Goal: Transaction & Acquisition: Purchase product/service

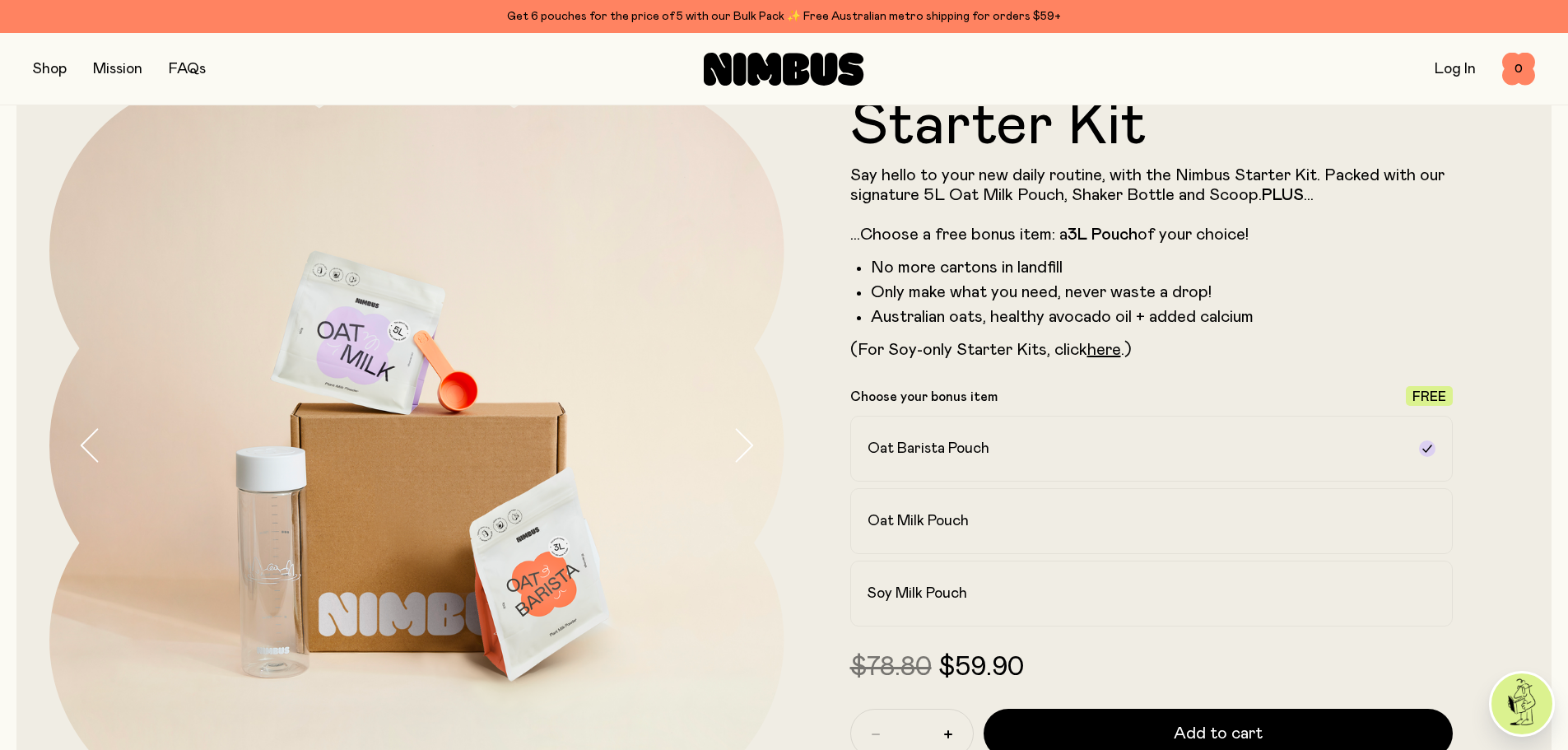
scroll to position [143, 0]
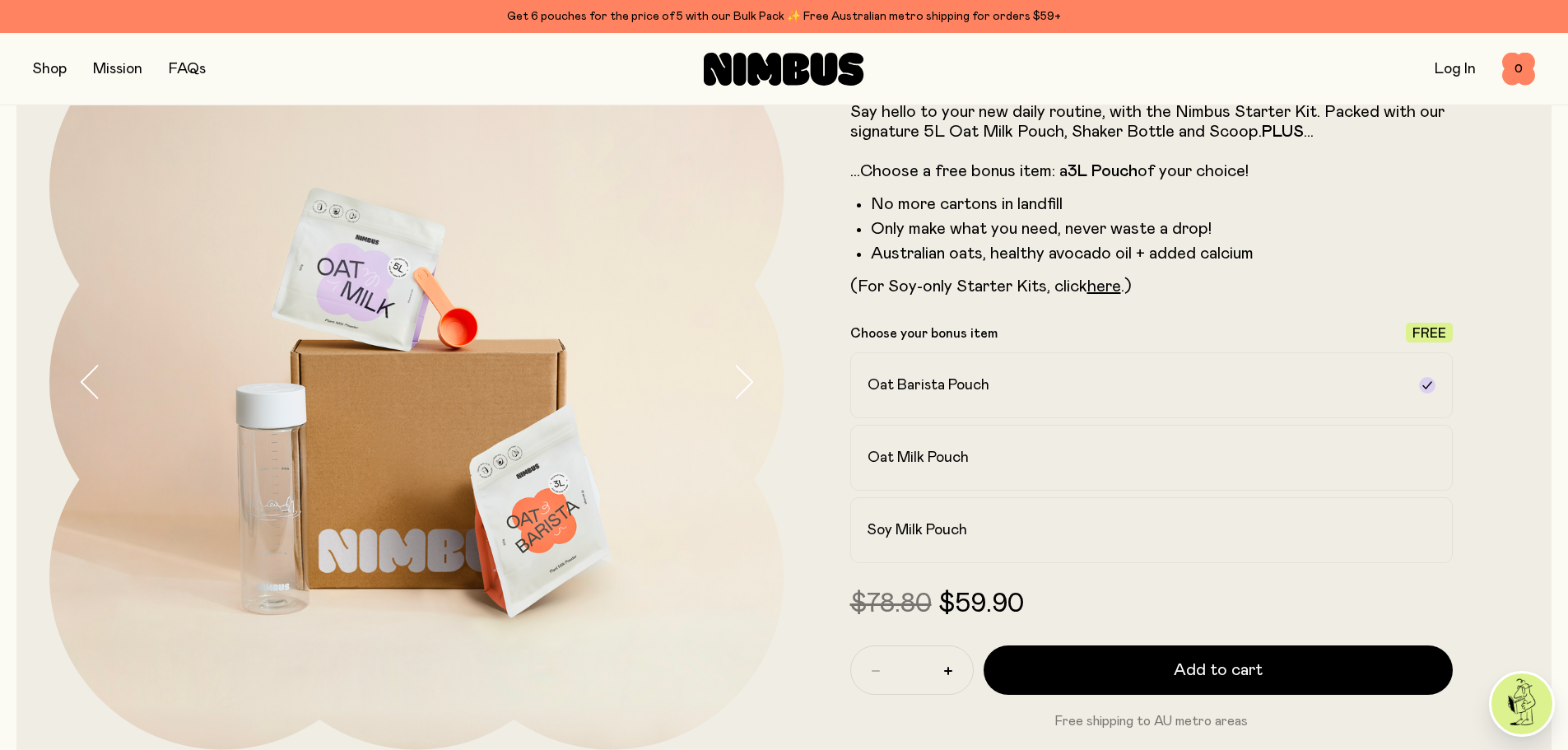
click at [56, 72] on button "button" at bounding box center [49, 69] width 34 height 23
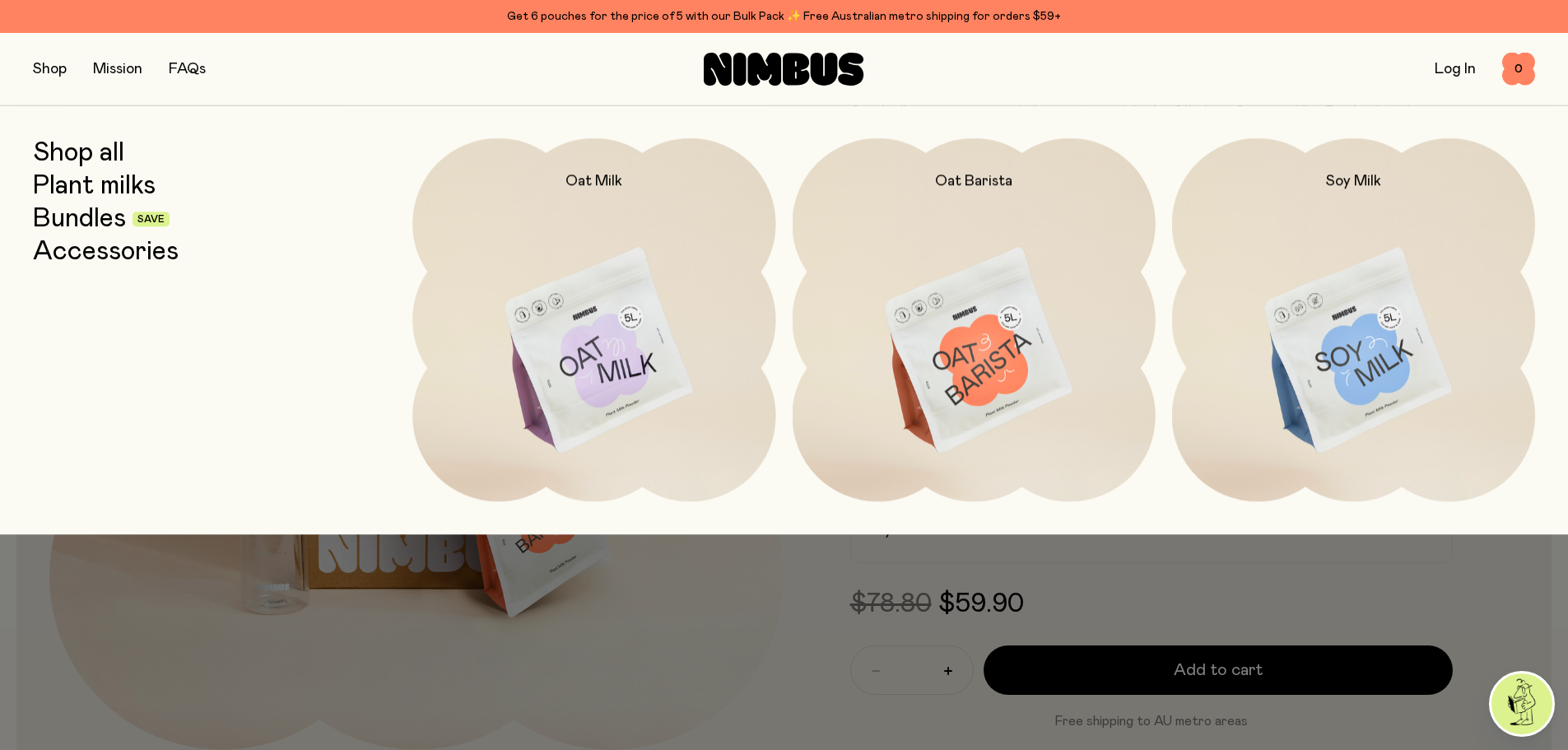
click at [1481, 577] on div at bounding box center [784, 570] width 1568 height 72
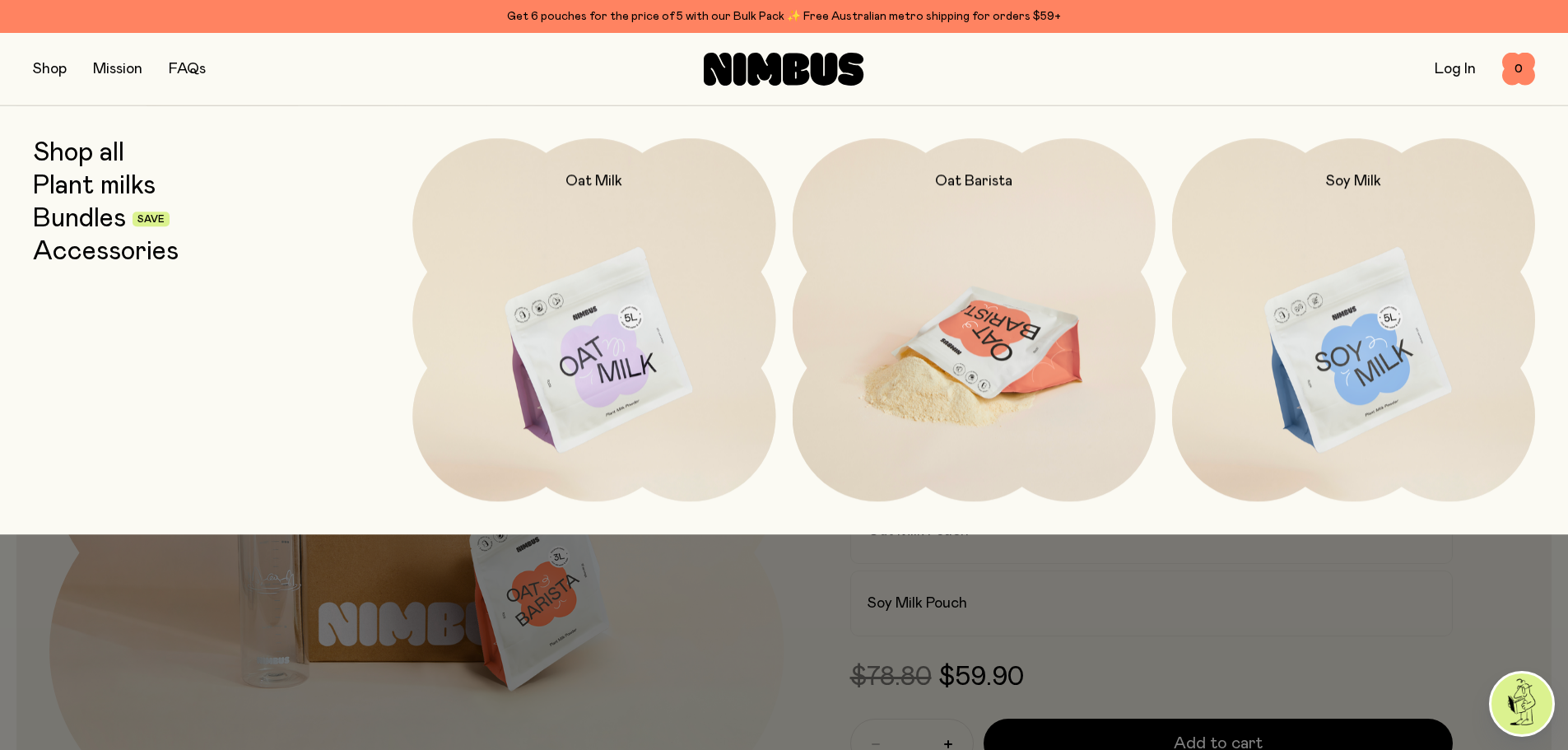
scroll to position [0, 0]
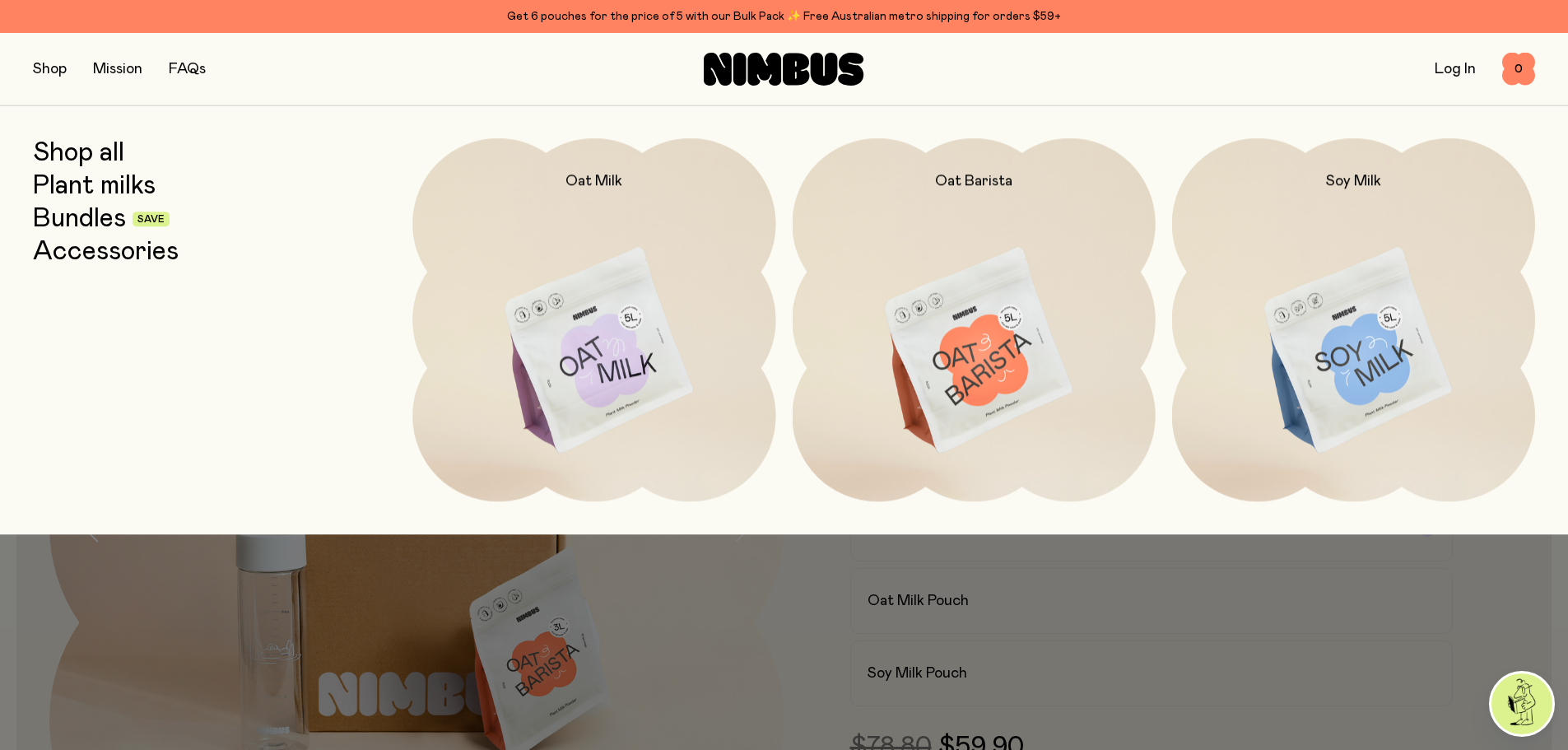
click at [1489, 617] on div at bounding box center [784, 375] width 1568 height 750
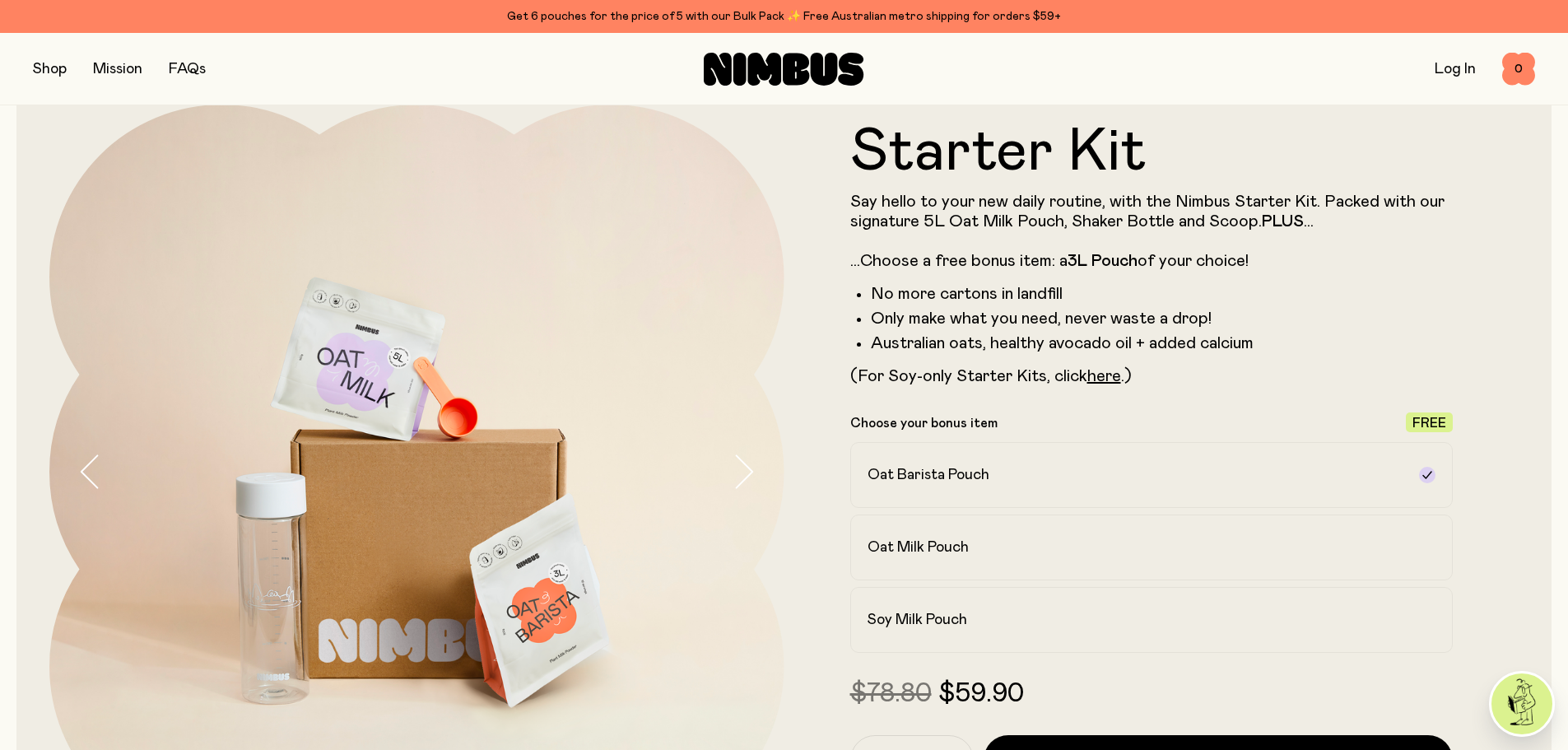
scroll to position [83, 0]
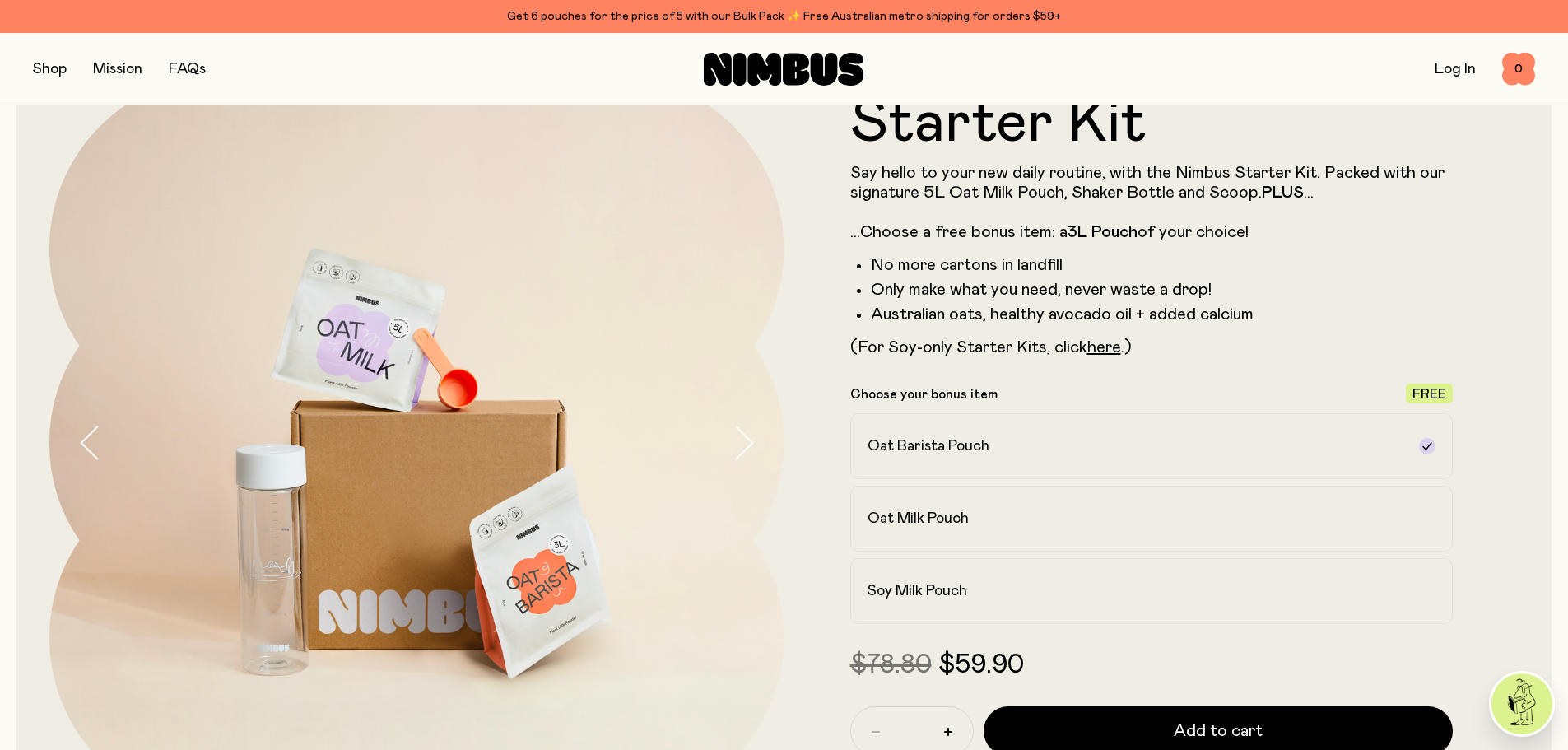
click at [1078, 484] on div "Oat Barista Pouch Oat Milk Pouch Soy Milk Pouch" at bounding box center [1152, 518] width 604 height 211
click at [1081, 507] on label "Oat Milk Pouch" at bounding box center [1152, 518] width 604 height 65
click at [1274, 427] on label "Oat Barista Pouch" at bounding box center [1152, 446] width 604 height 65
click at [1252, 498] on label "Oat Milk Pouch" at bounding box center [1152, 518] width 604 height 65
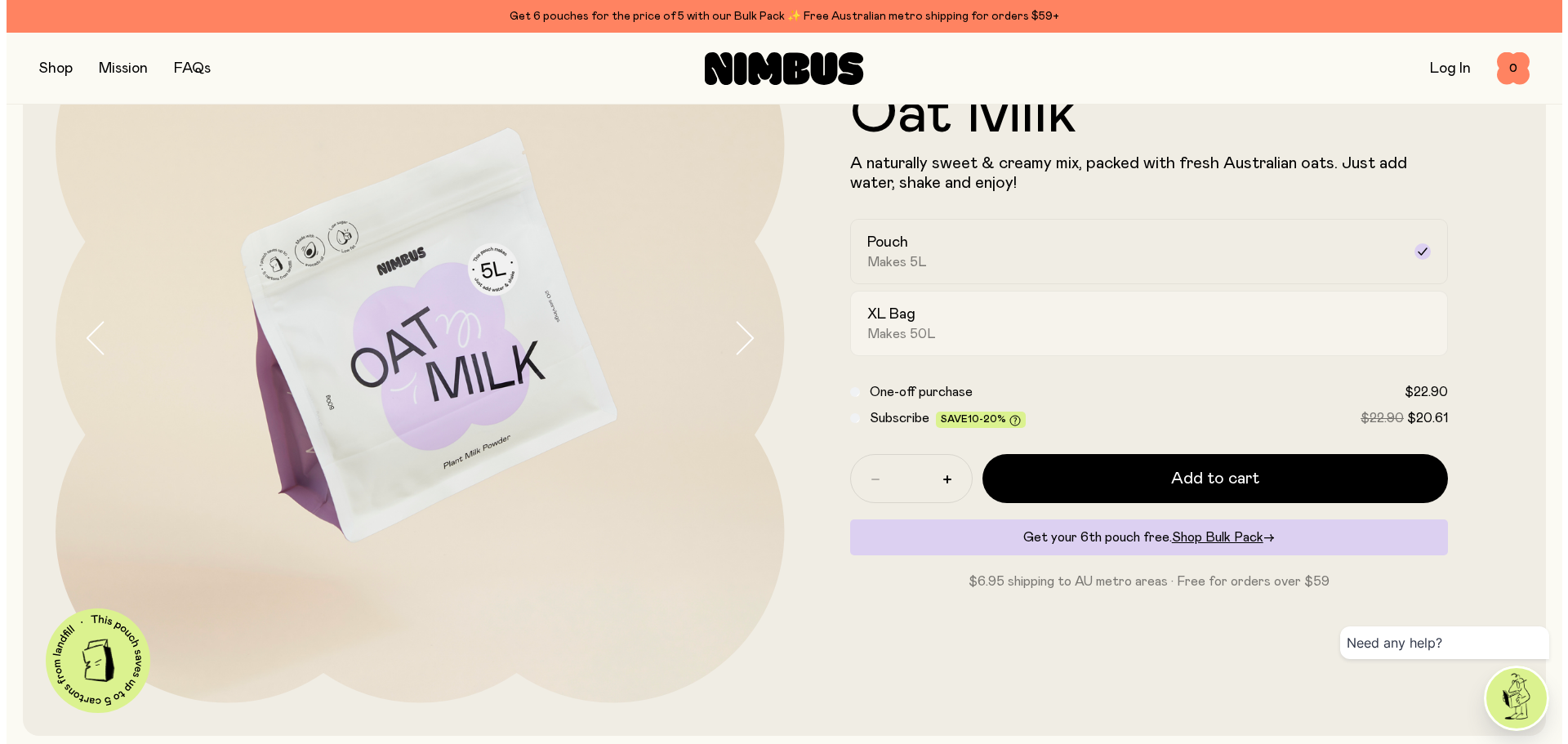
scroll to position [179, 0]
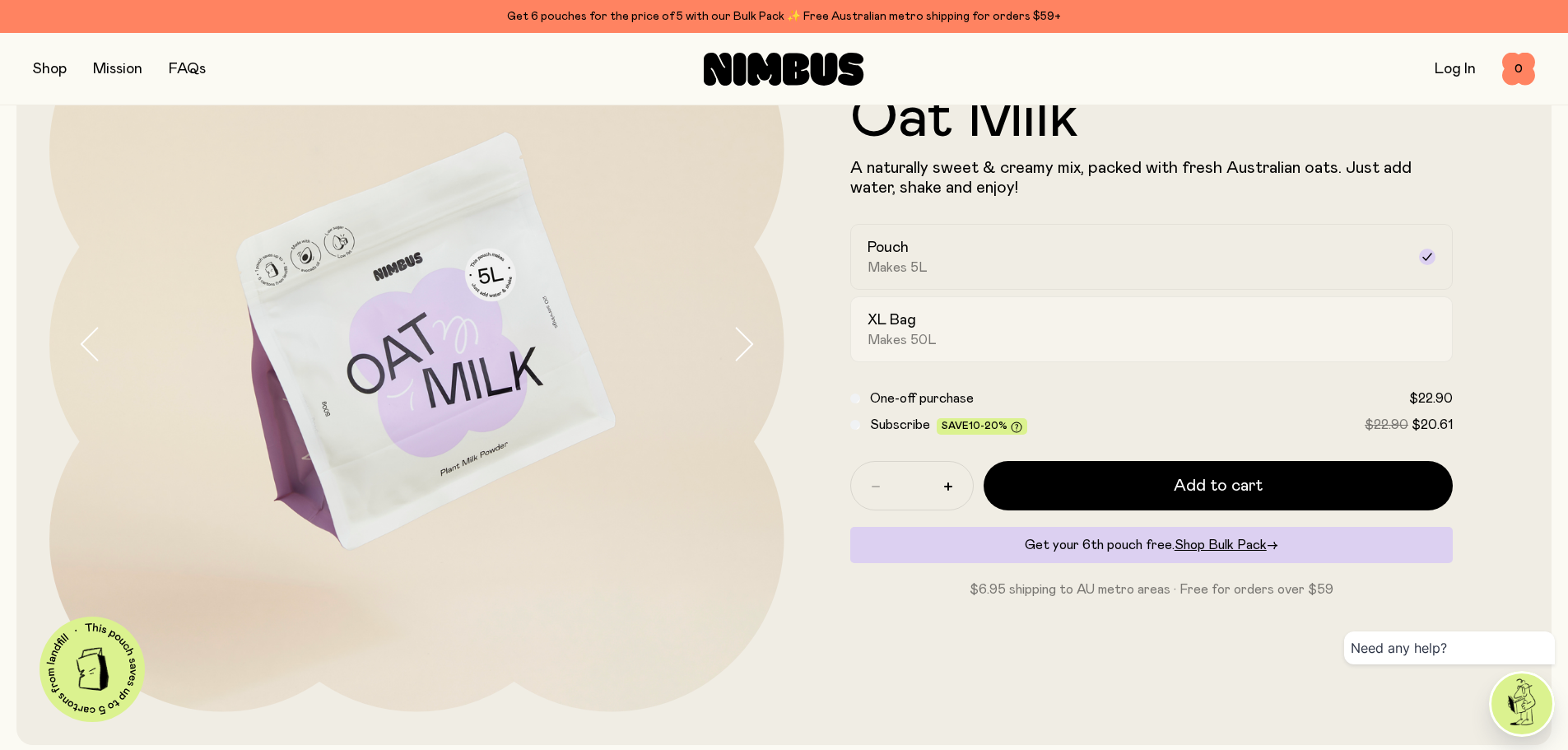
click at [1060, 323] on div "XL Bag Makes 50L" at bounding box center [1136, 329] width 539 height 38
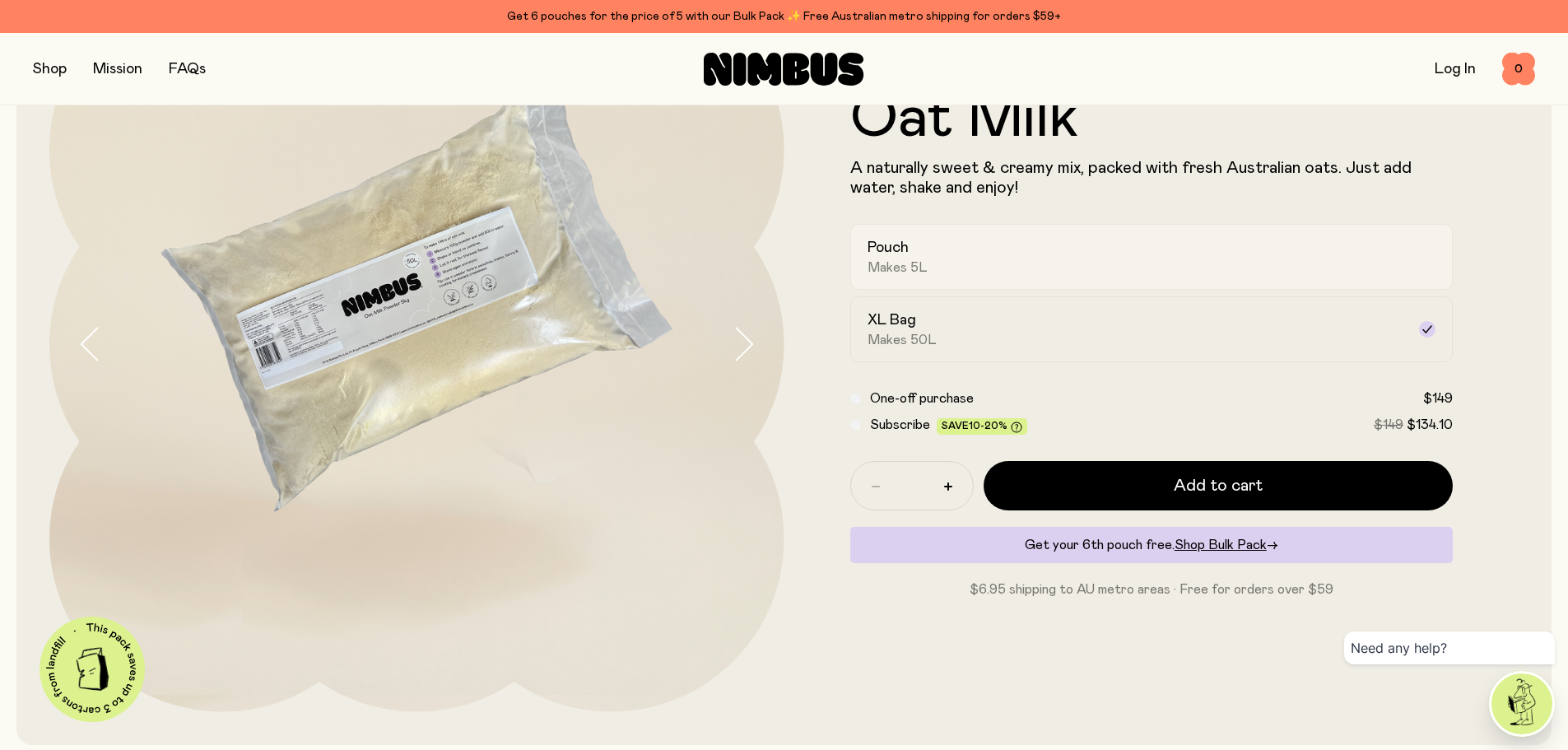
click at [1072, 263] on div "Pouch Makes 5L" at bounding box center [1136, 256] width 539 height 38
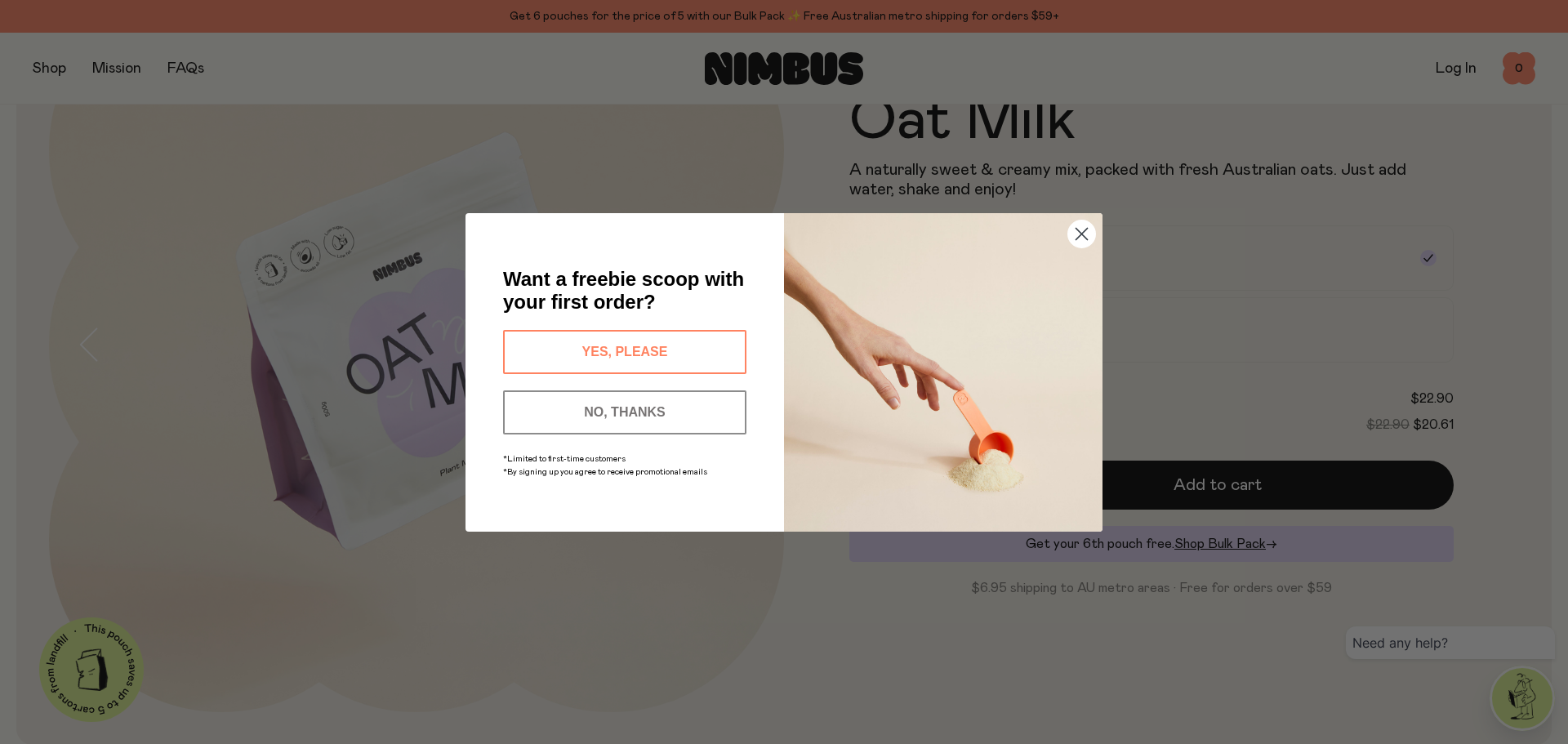
click at [1077, 226] on circle "Close dialog" at bounding box center [1082, 233] width 27 height 27
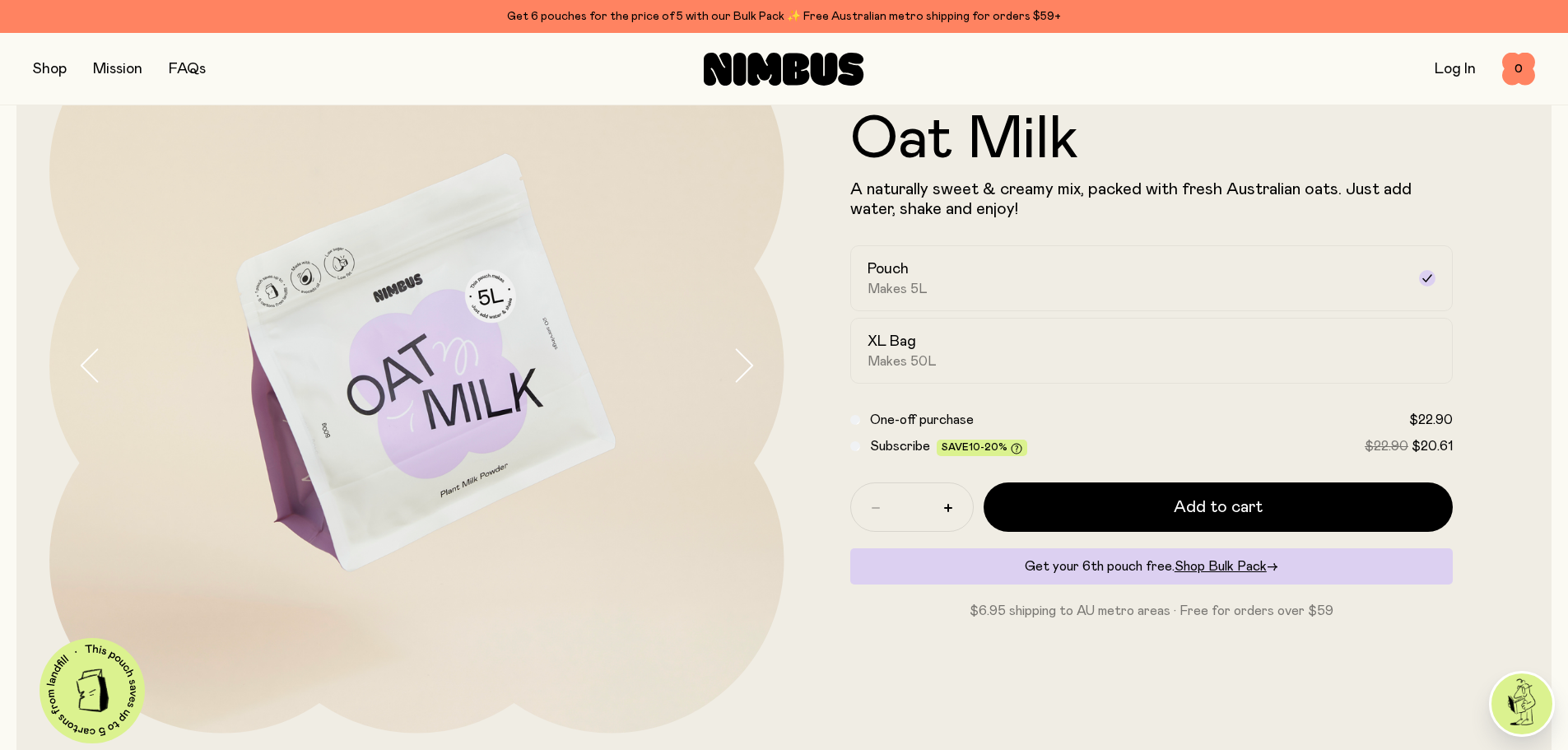
scroll to position [83, 0]
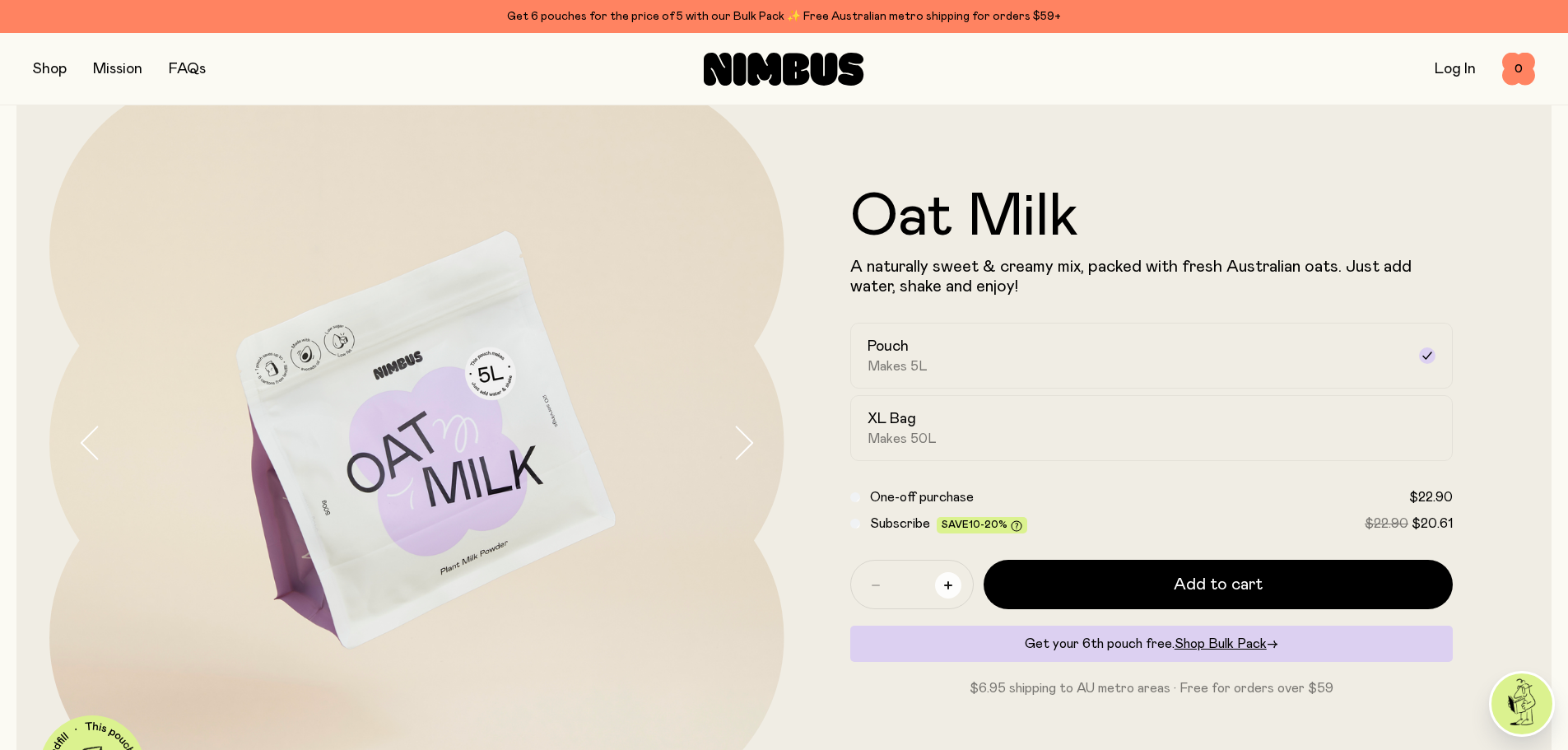
click at [944, 592] on button "button" at bounding box center [948, 585] width 26 height 26
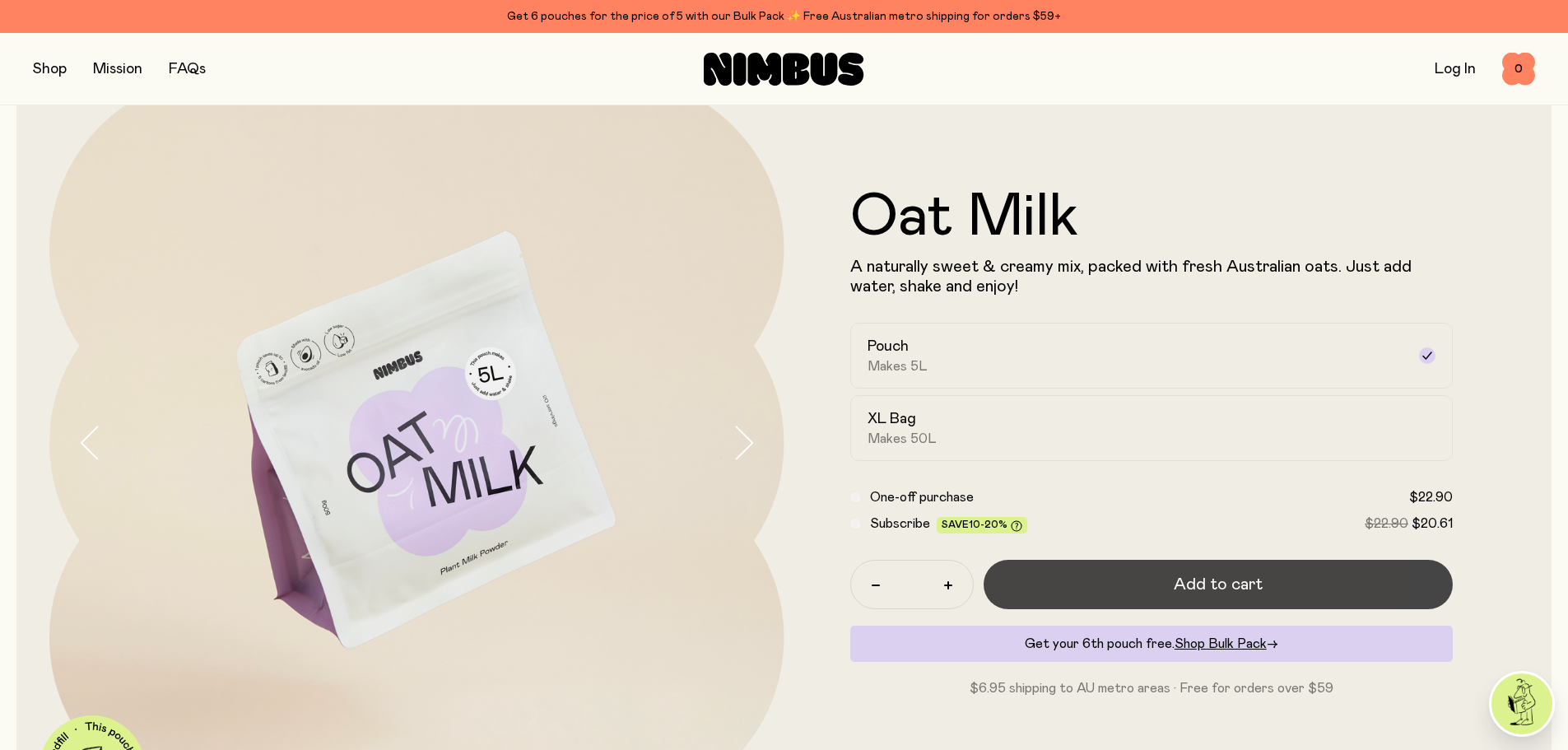
click at [1016, 583] on button "Add to cart" at bounding box center [1218, 584] width 470 height 49
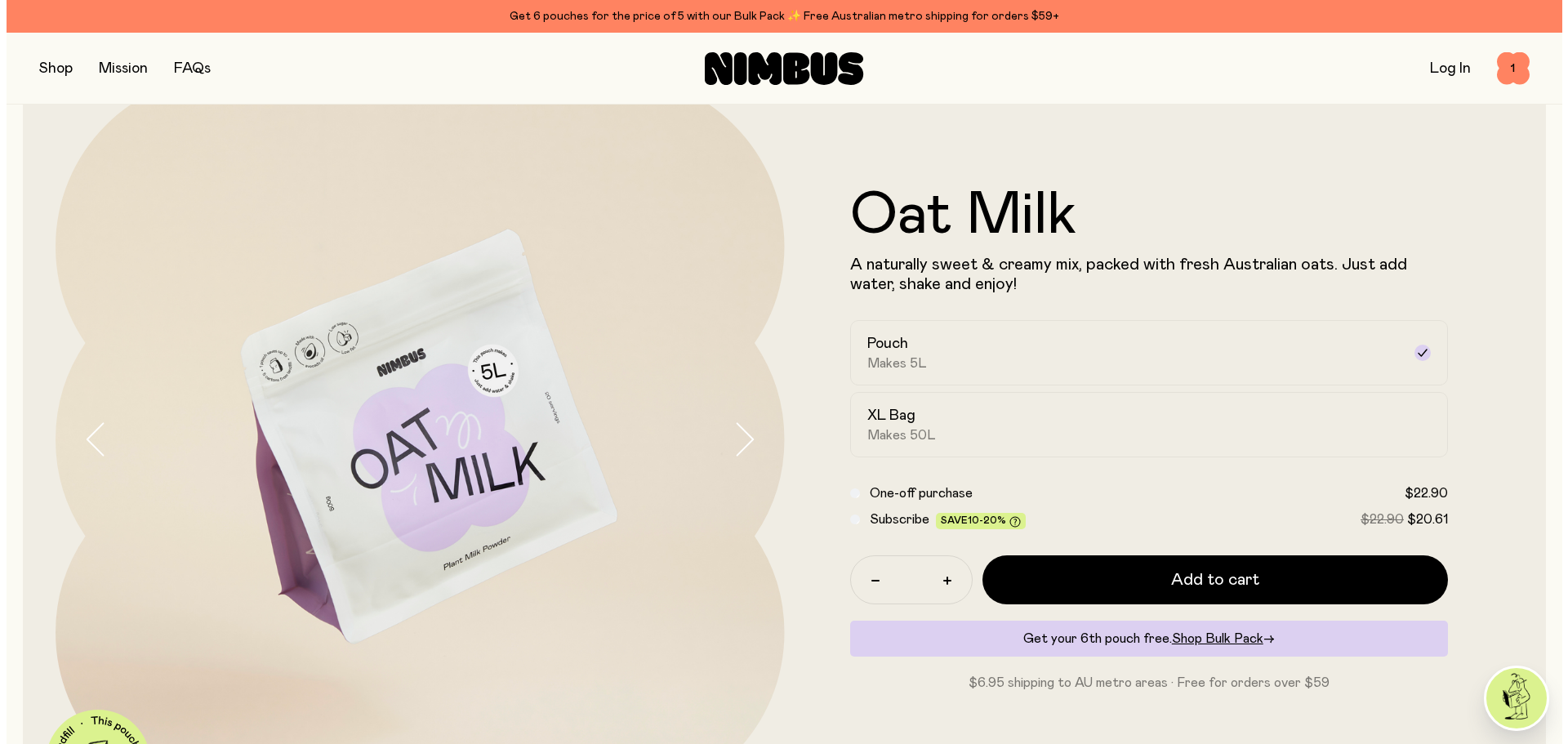
scroll to position [0, 0]
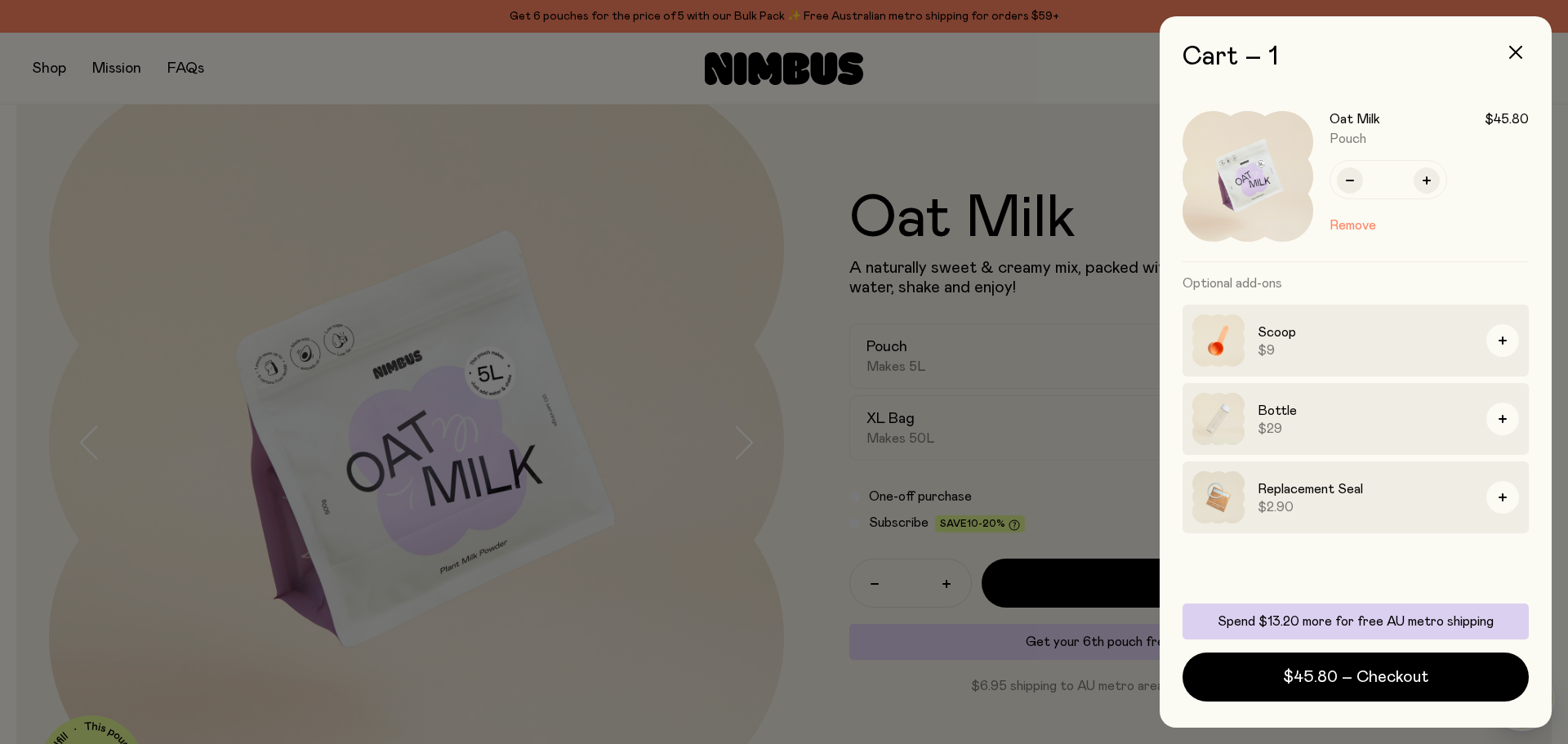
click at [995, 403] on div at bounding box center [784, 372] width 1568 height 744
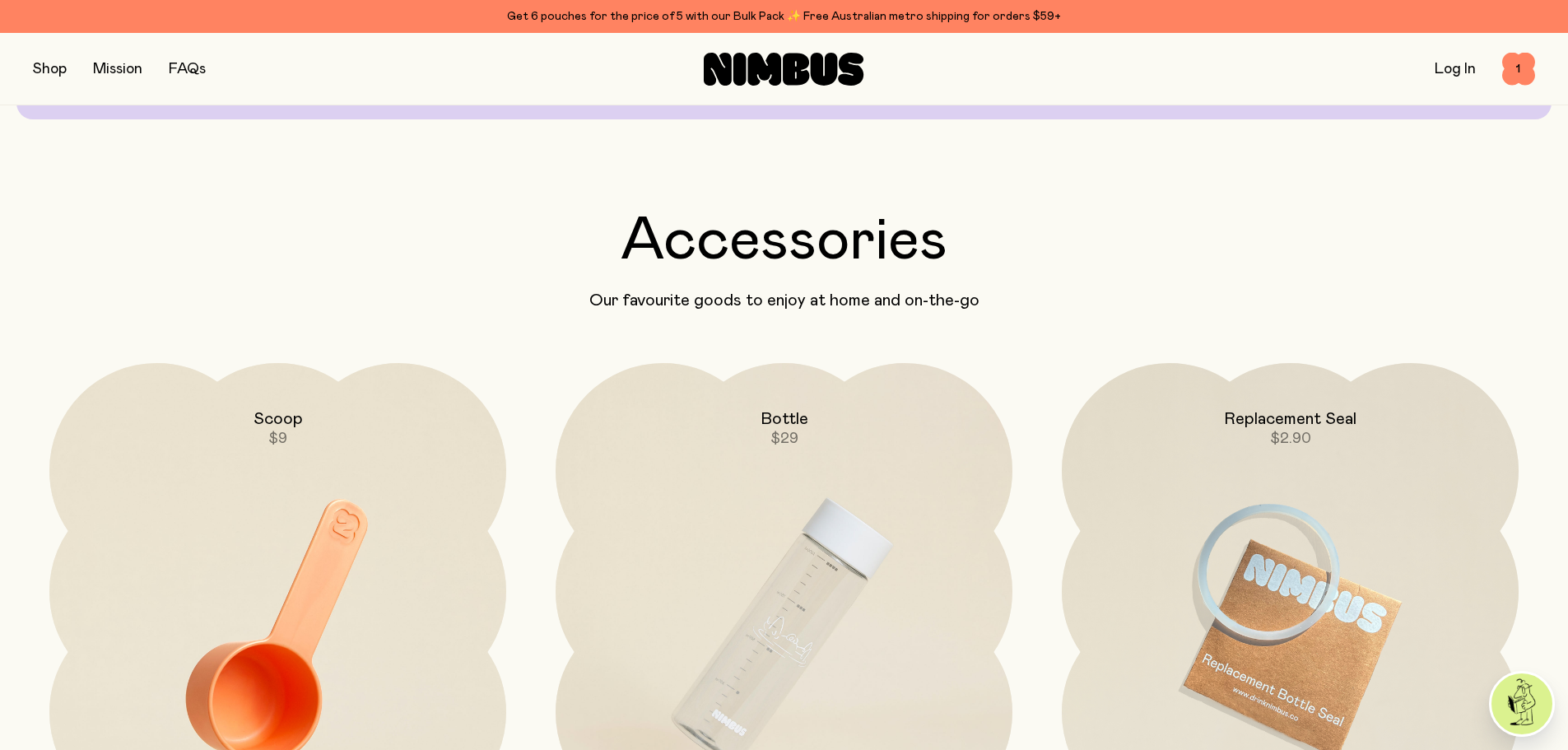
scroll to position [4199, 0]
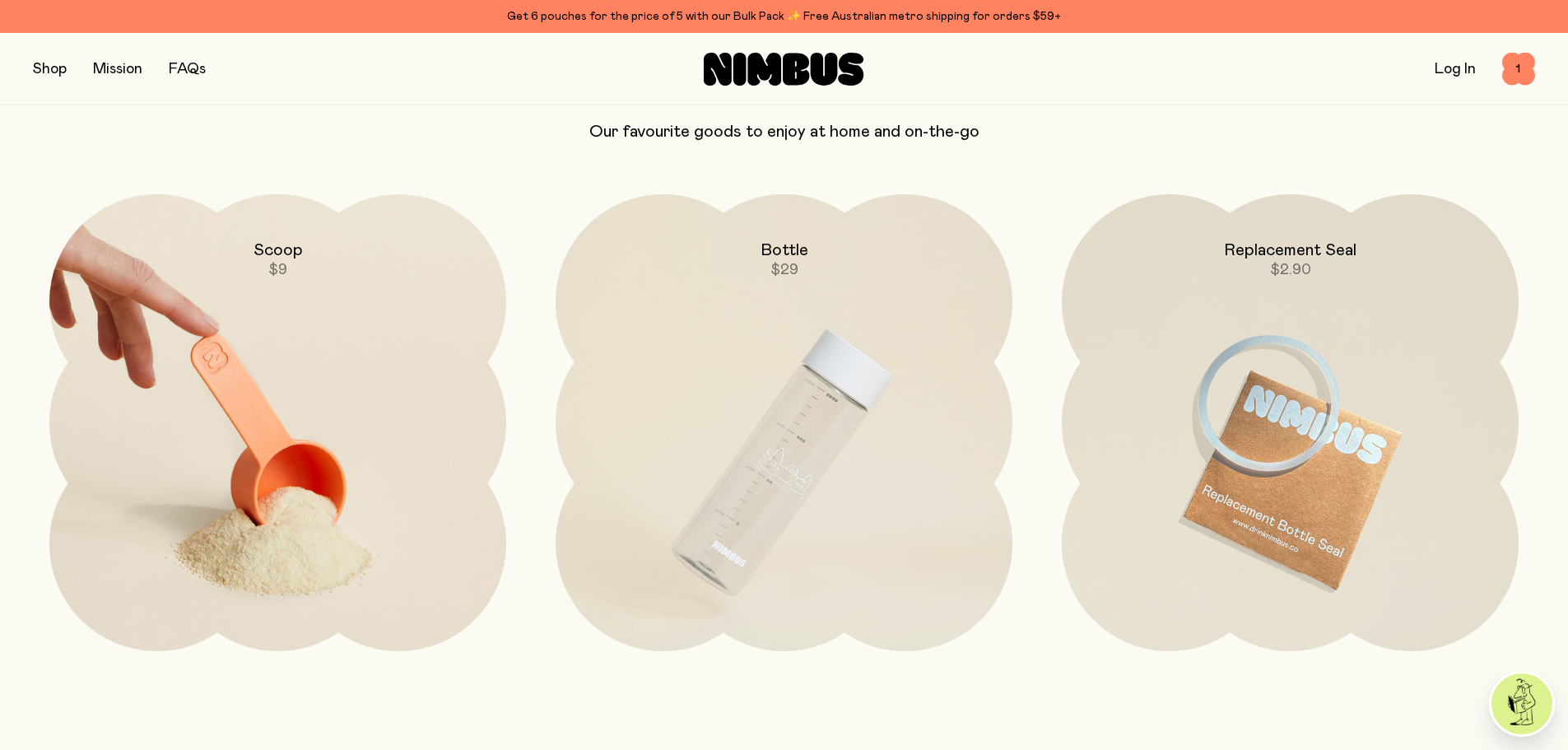
click at [317, 477] on img at bounding box center [277, 462] width 457 height 537
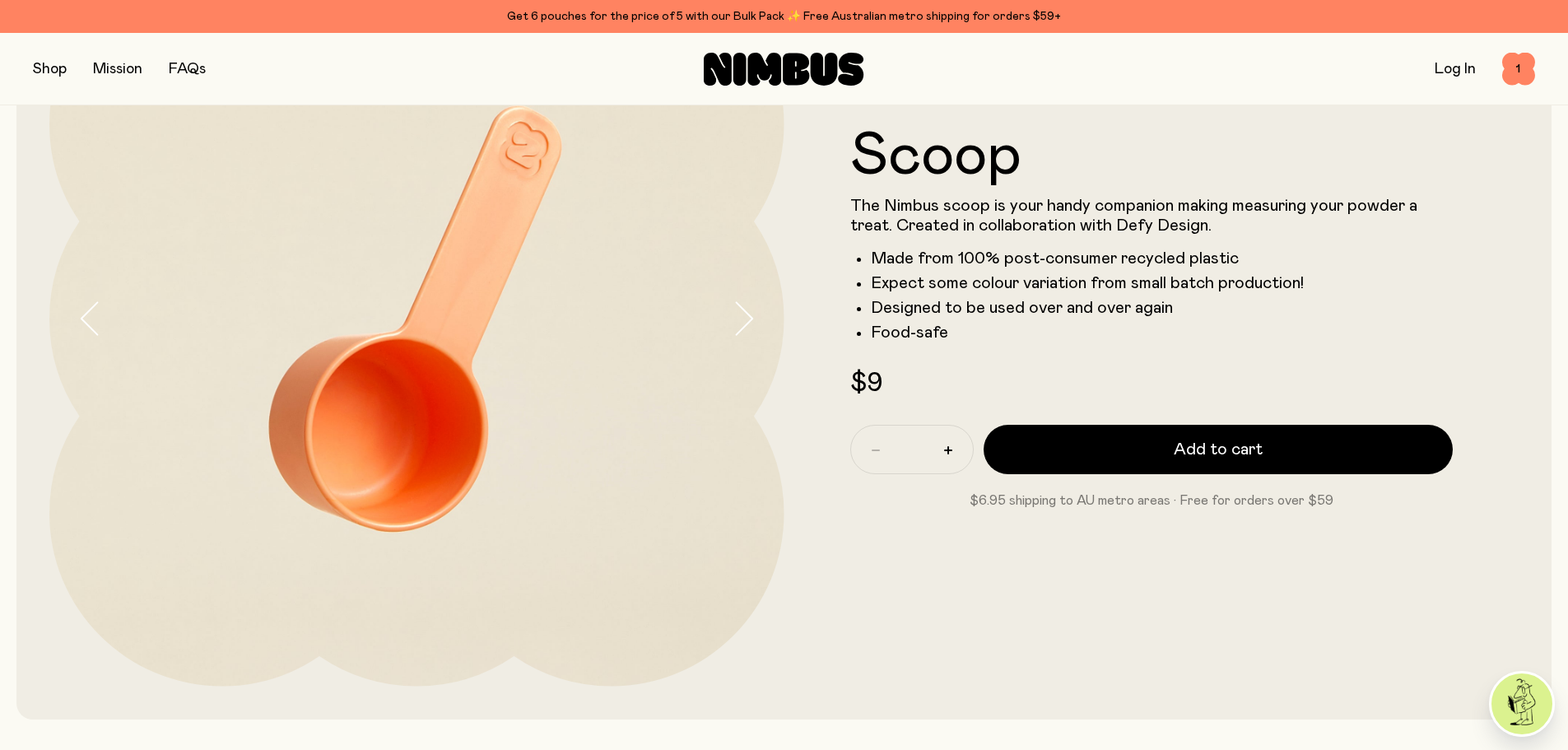
scroll to position [164, 0]
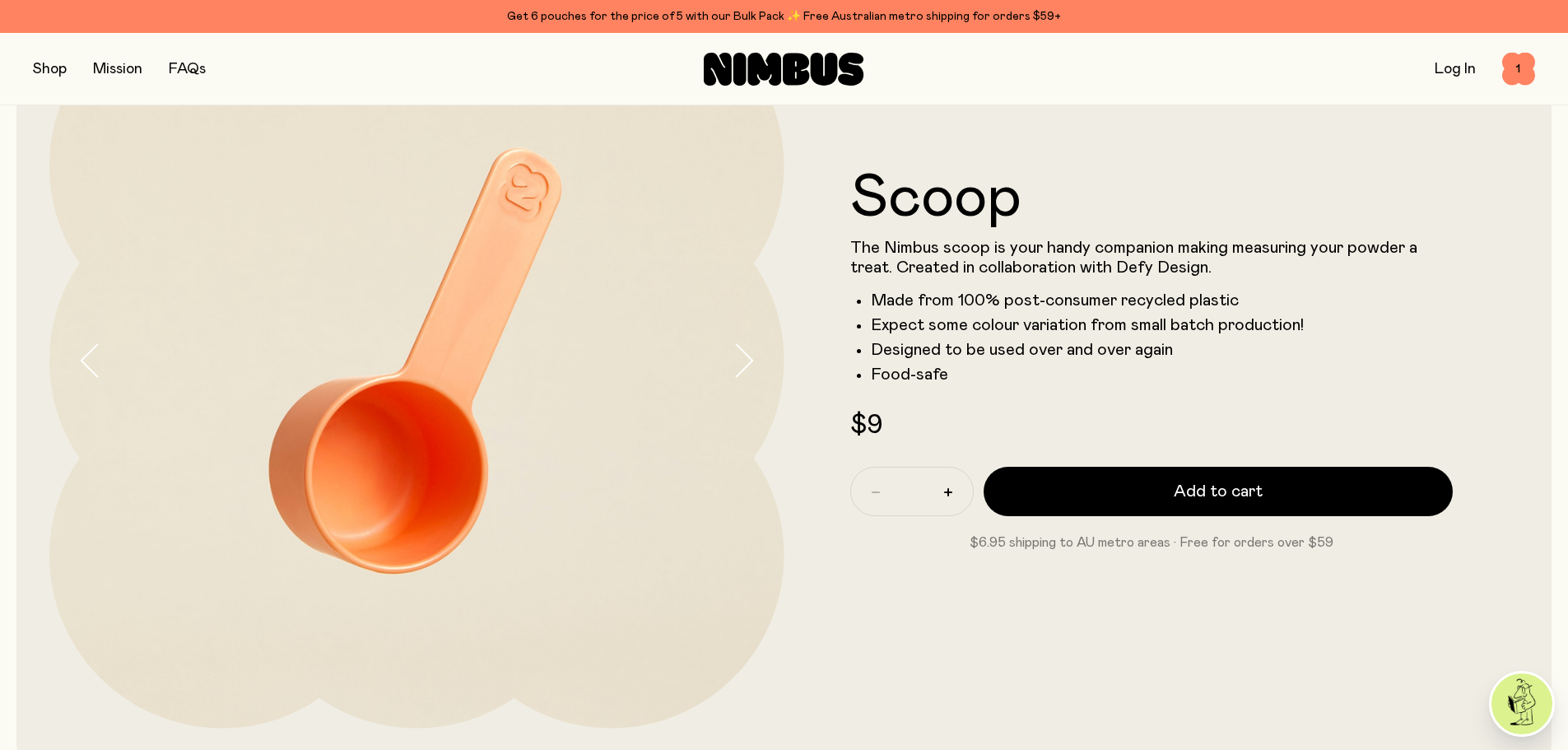
click at [750, 391] on button "button" at bounding box center [758, 361] width 53 height 736
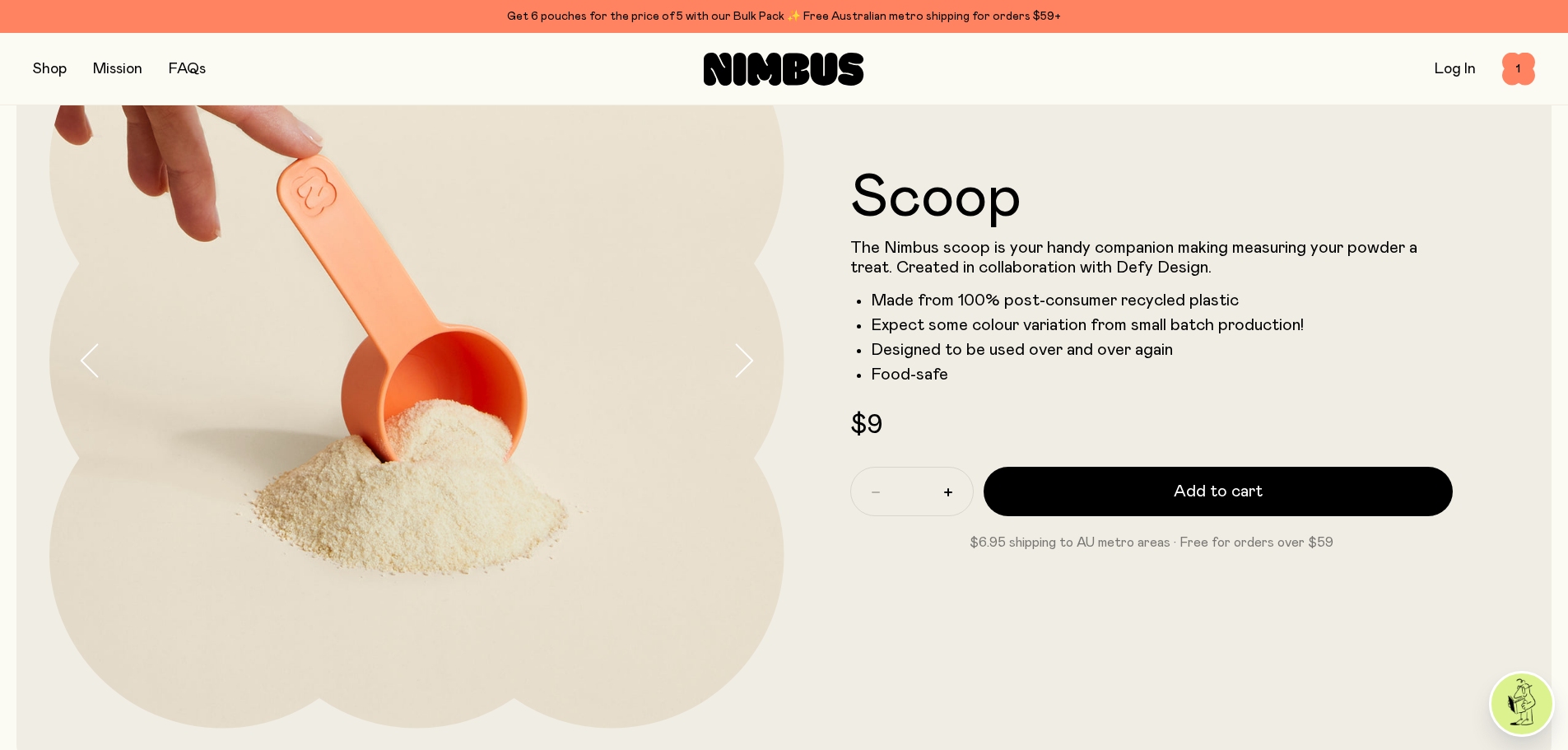
click at [748, 368] on icon "button" at bounding box center [743, 361] width 23 height 35
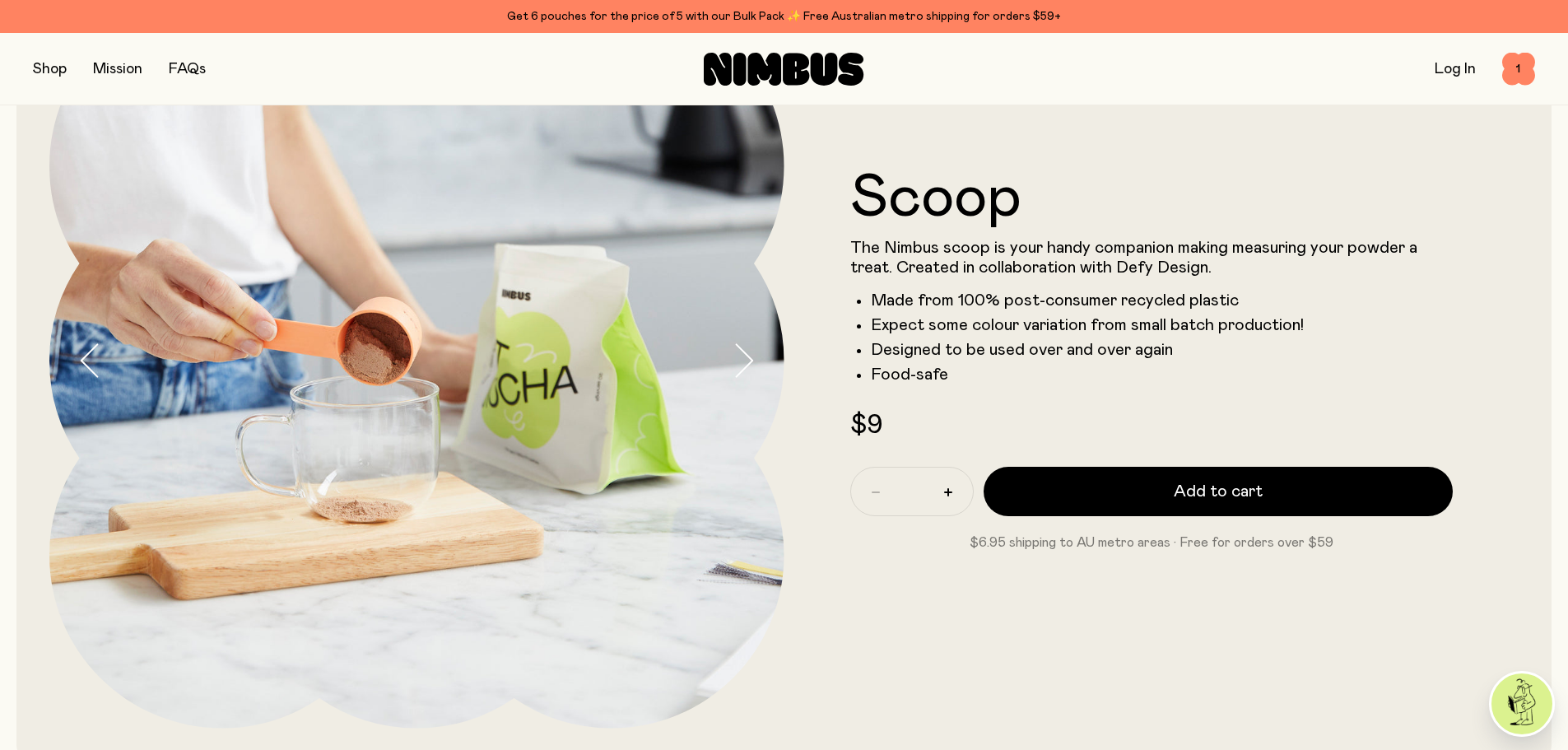
click at [748, 367] on icon "button" at bounding box center [743, 361] width 23 height 35
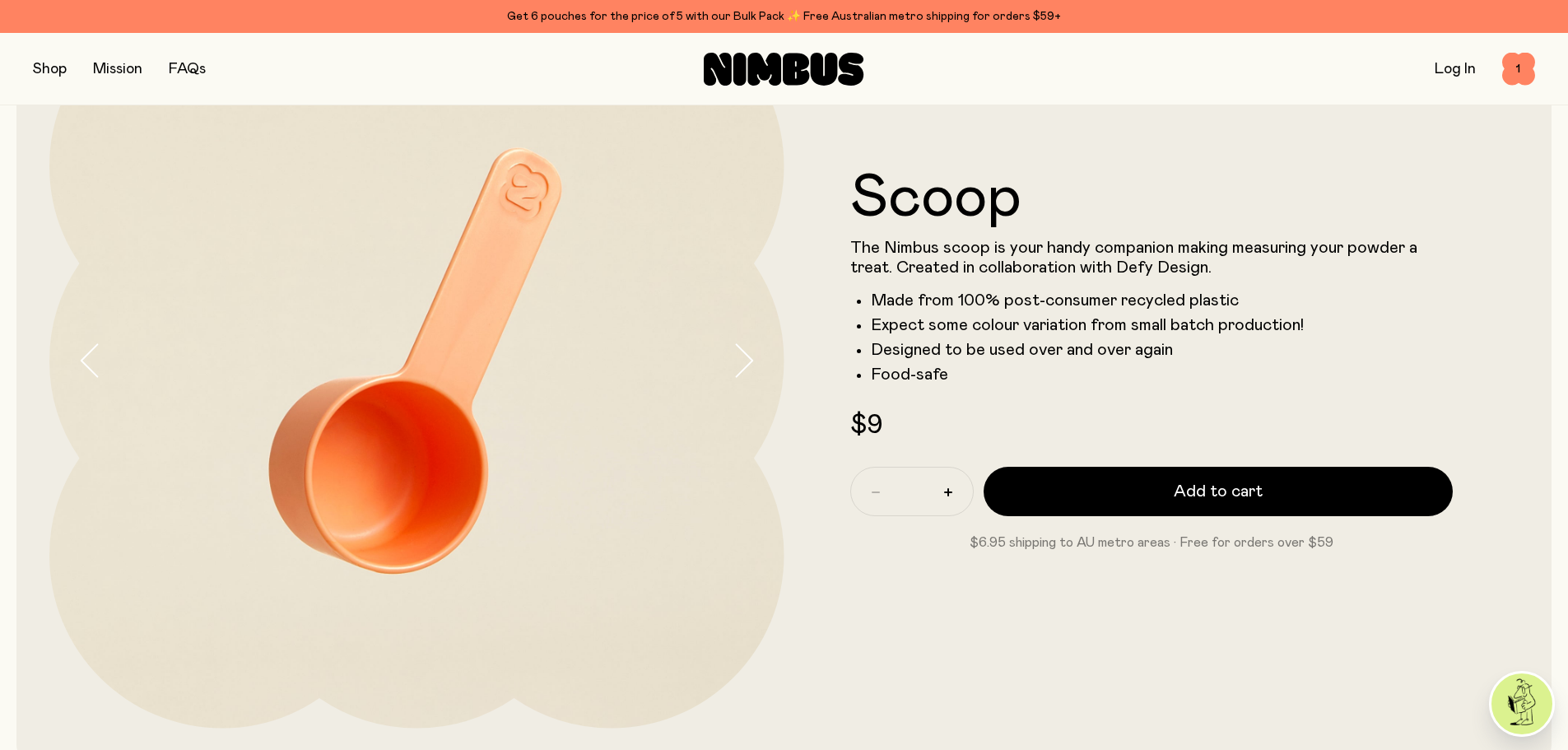
click at [748, 367] on icon "button" at bounding box center [743, 361] width 23 height 35
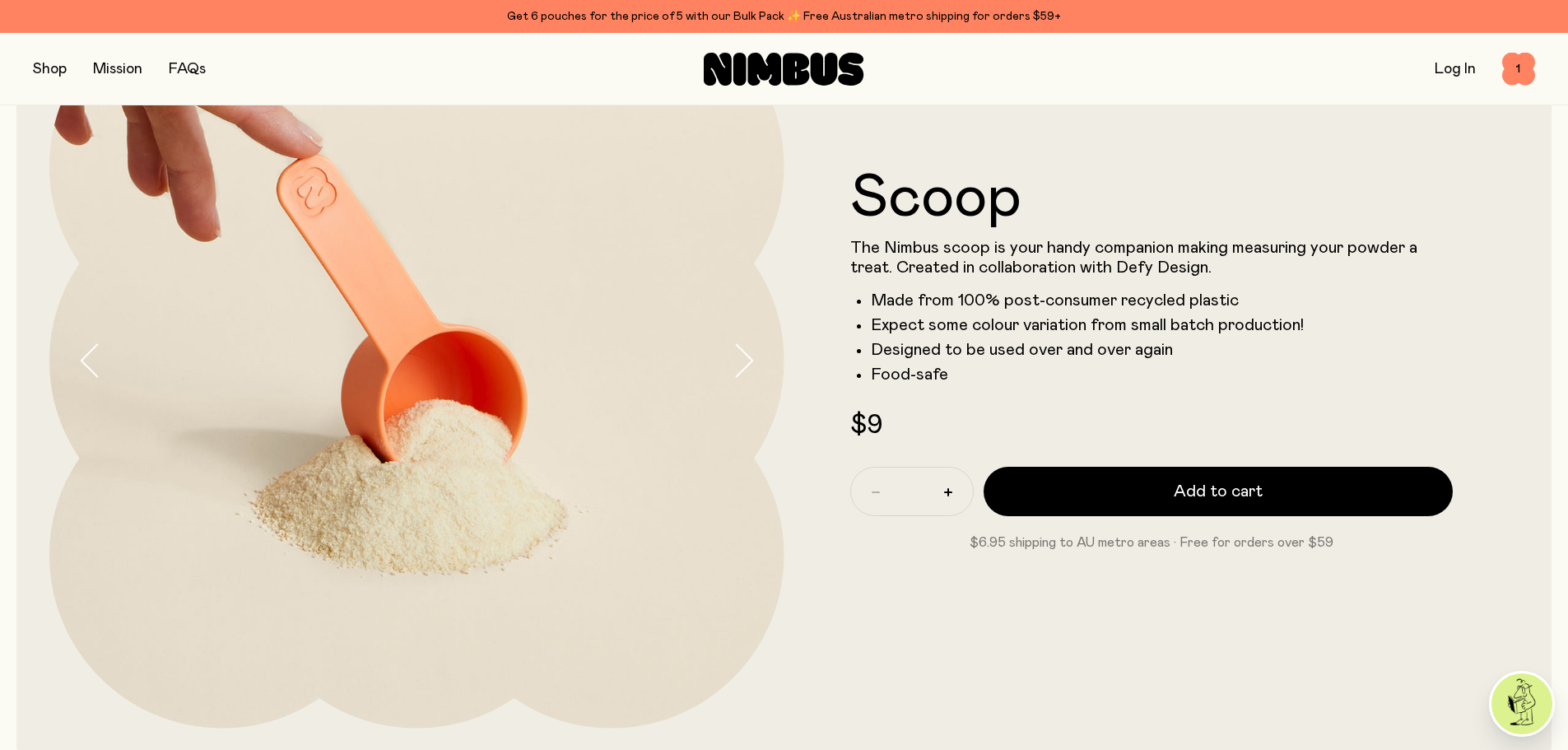
click at [748, 367] on icon "button" at bounding box center [743, 361] width 23 height 35
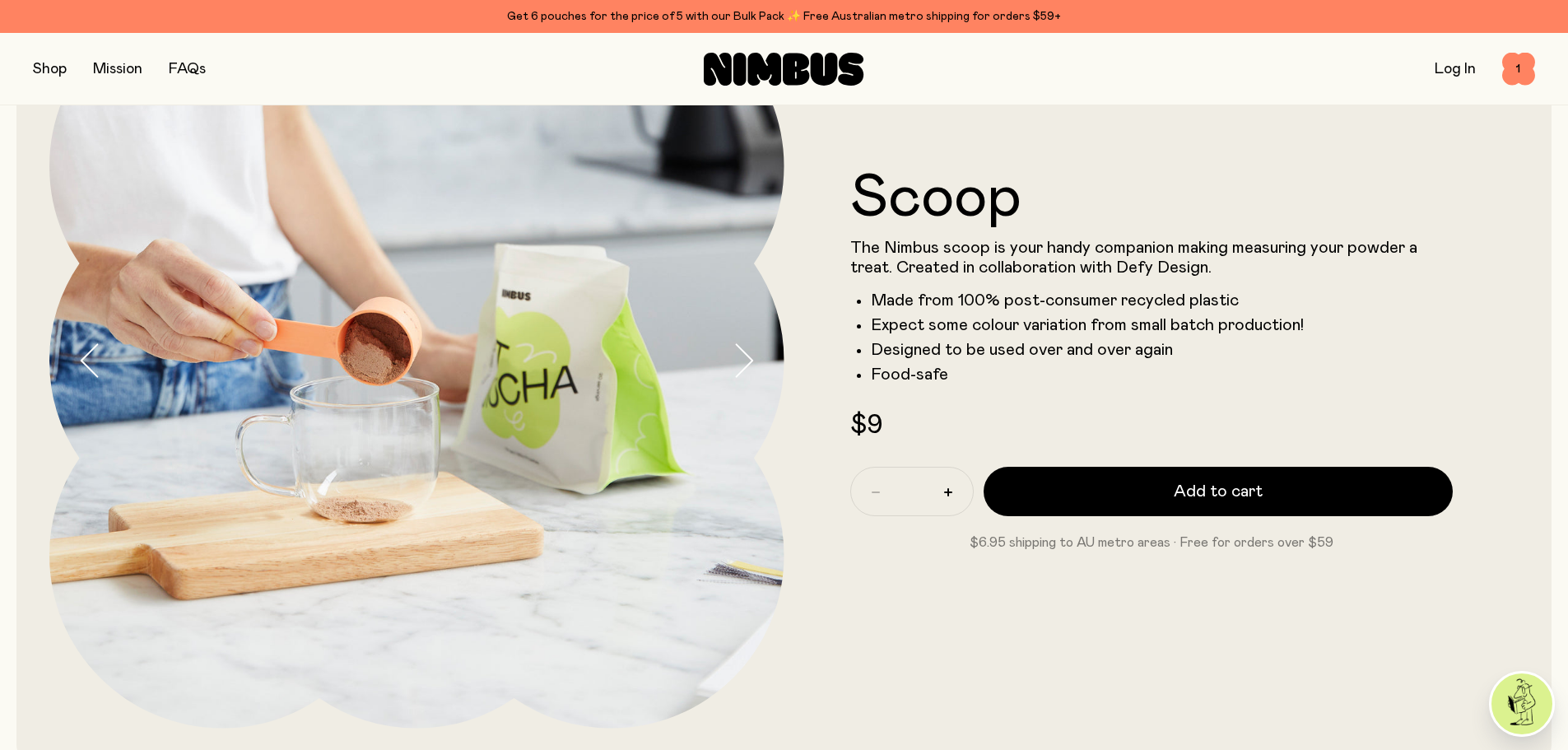
click at [57, 68] on button "button" at bounding box center [49, 69] width 34 height 23
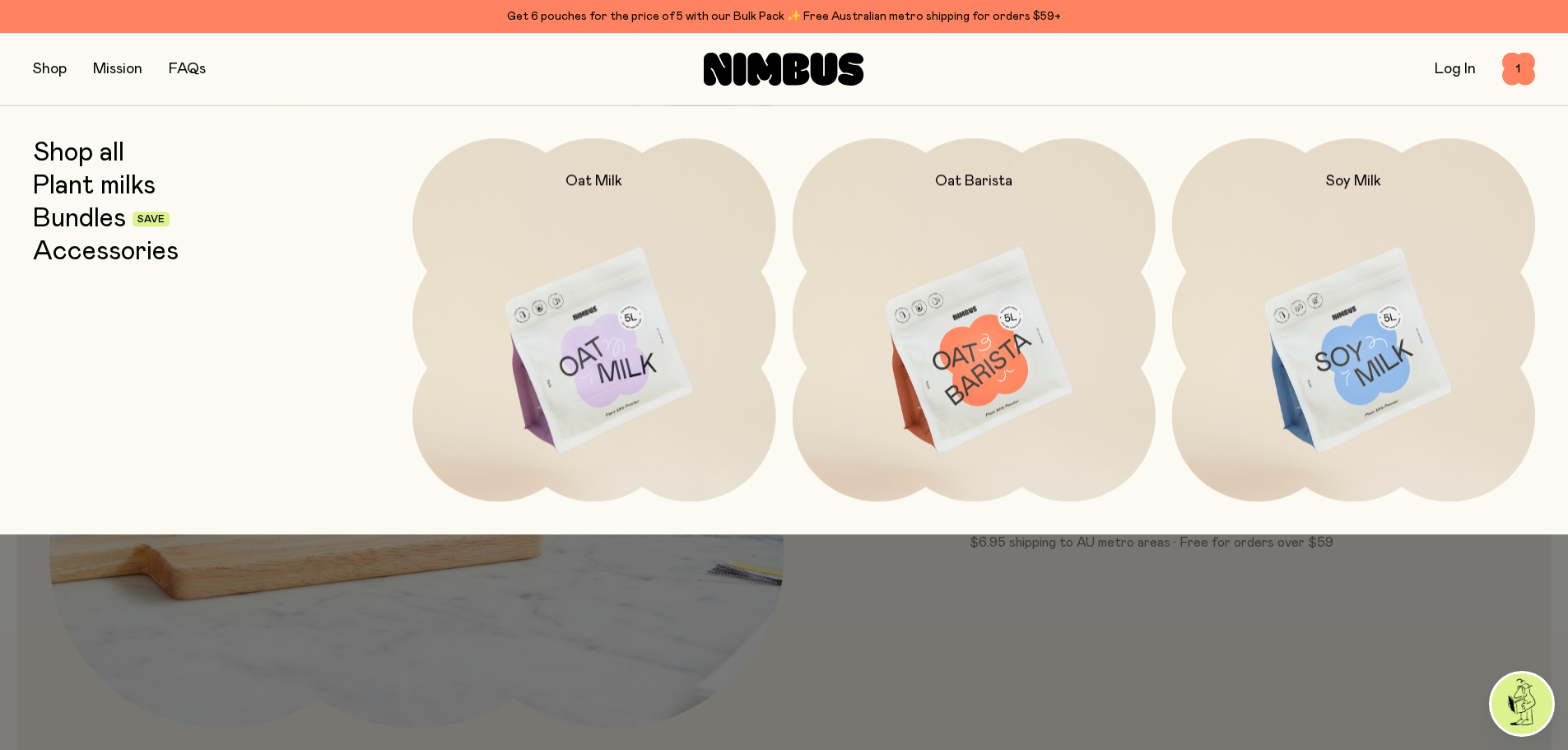
click at [87, 161] on link "Shop all" at bounding box center [78, 153] width 91 height 30
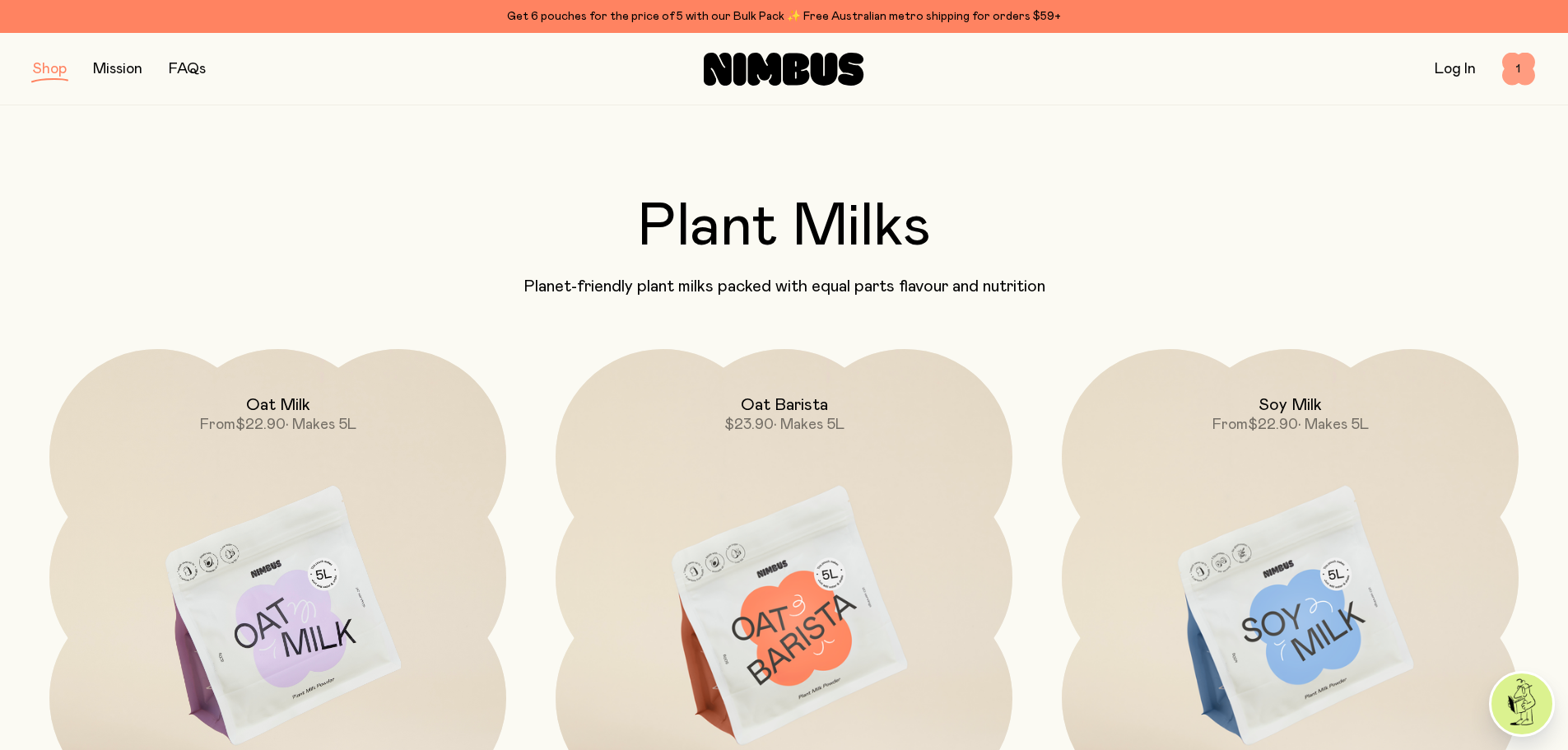
click at [1523, 71] on span "1" at bounding box center [1519, 69] width 33 height 33
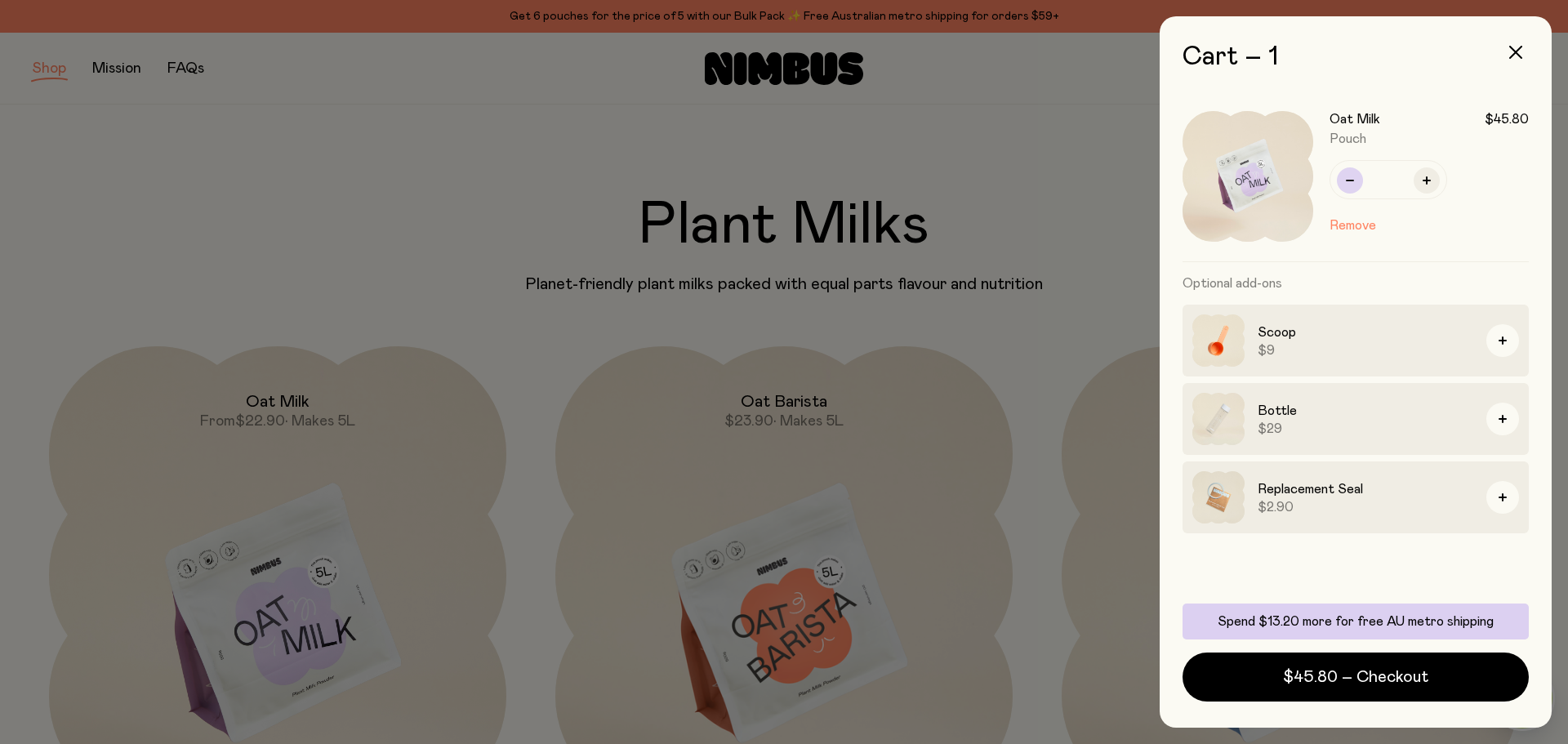
click at [1353, 187] on button "button" at bounding box center [1350, 180] width 26 height 26
click at [1037, 274] on div at bounding box center [784, 372] width 1568 height 744
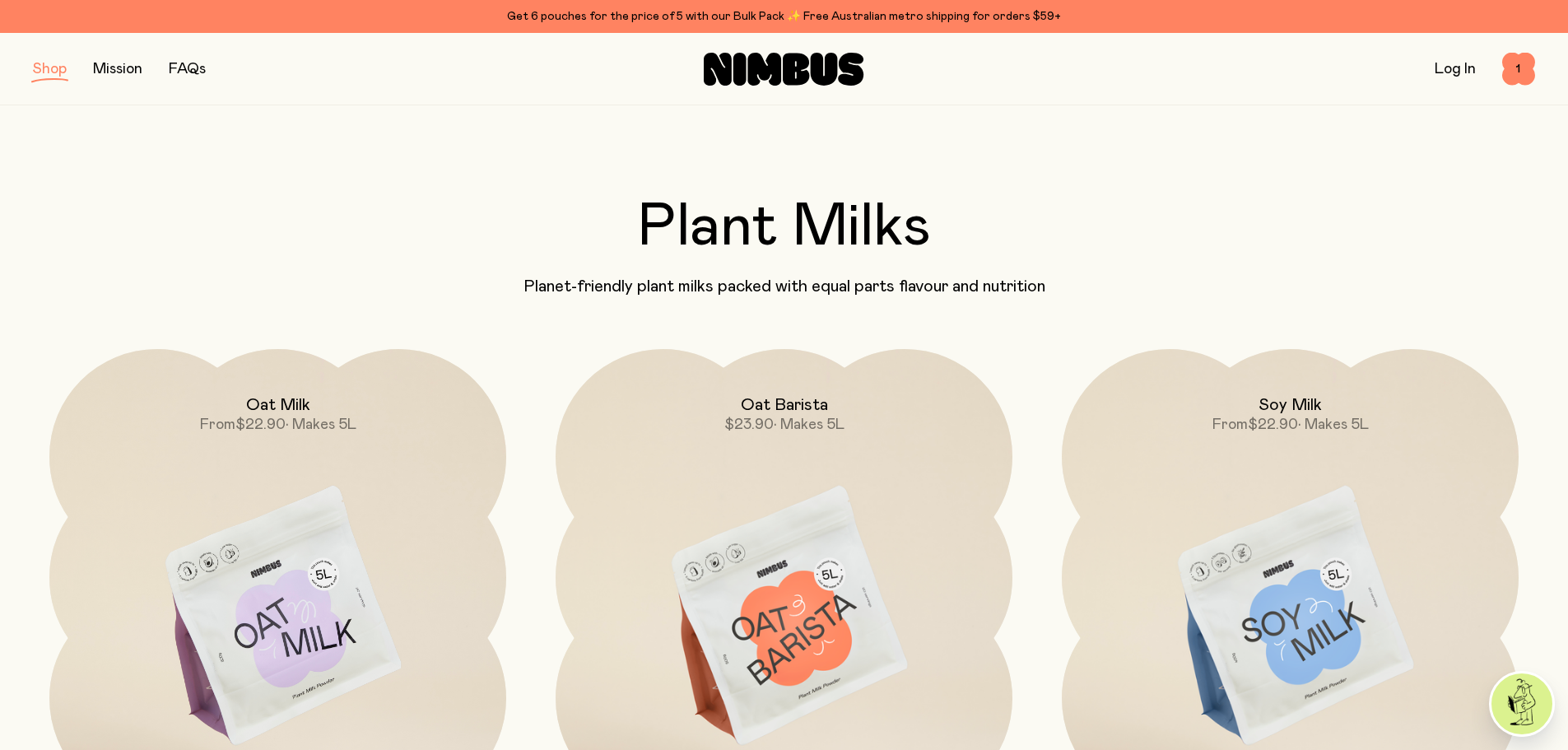
click at [1290, 504] on div at bounding box center [784, 375] width 1568 height 750
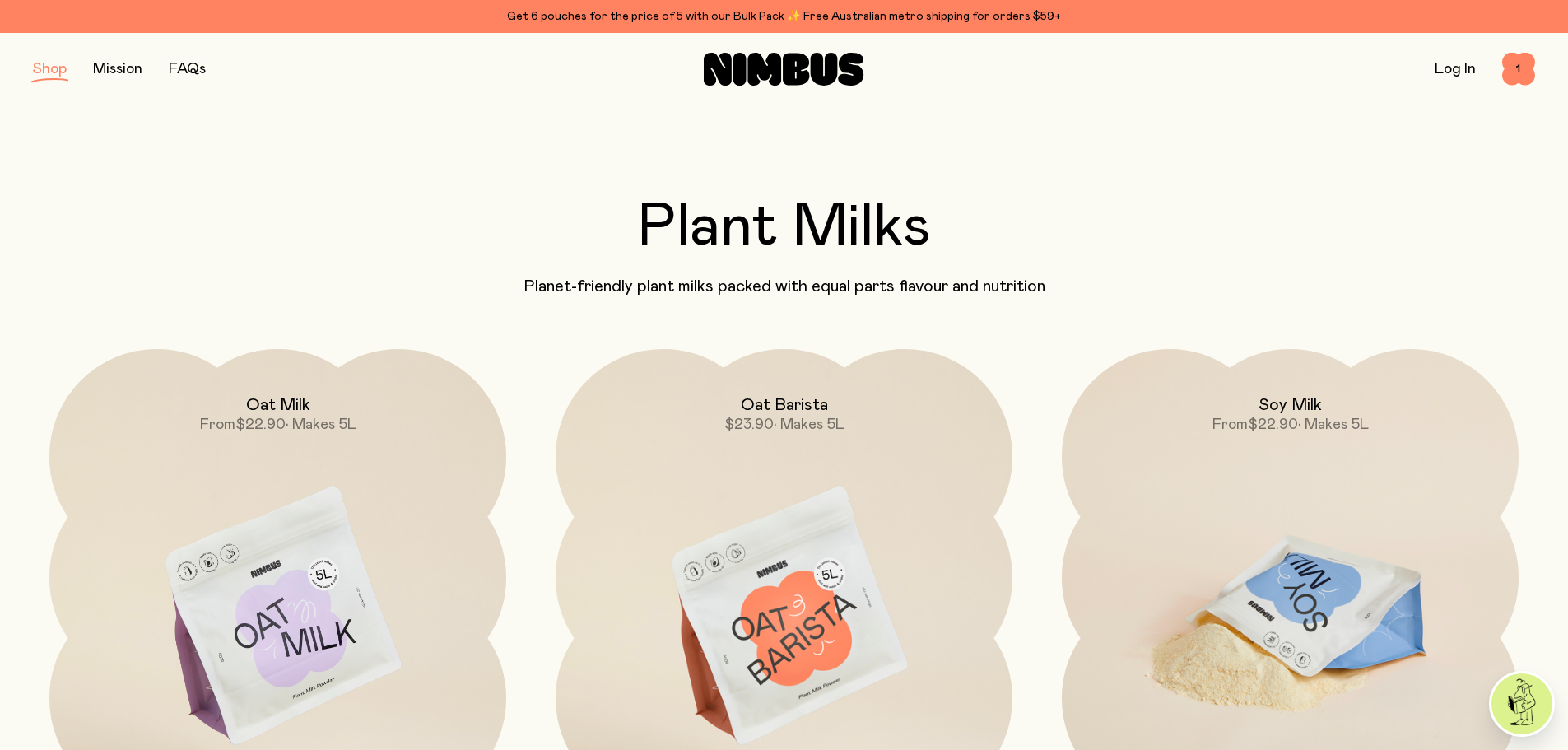
click at [1290, 539] on img at bounding box center [1290, 617] width 457 height 537
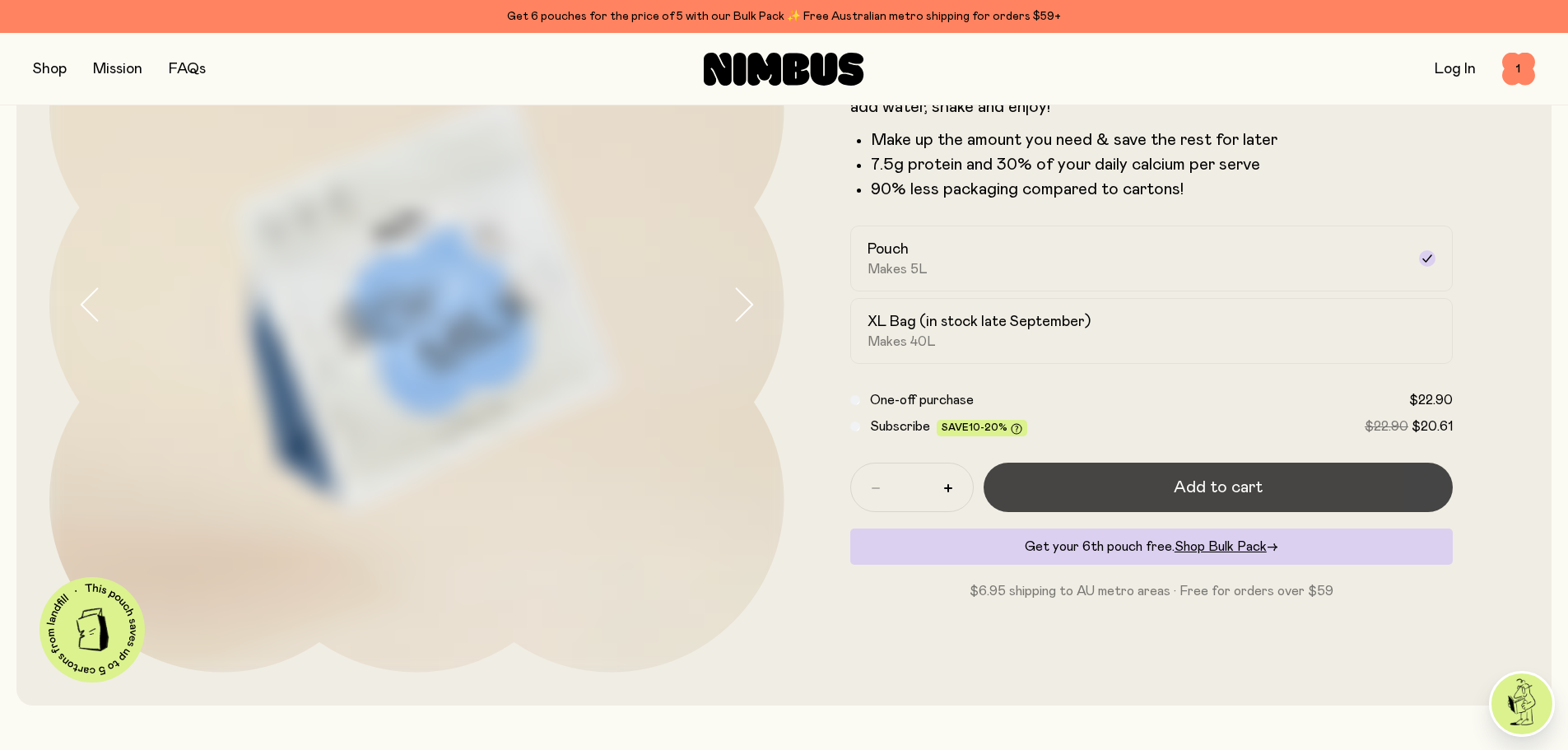
scroll to position [192, 0]
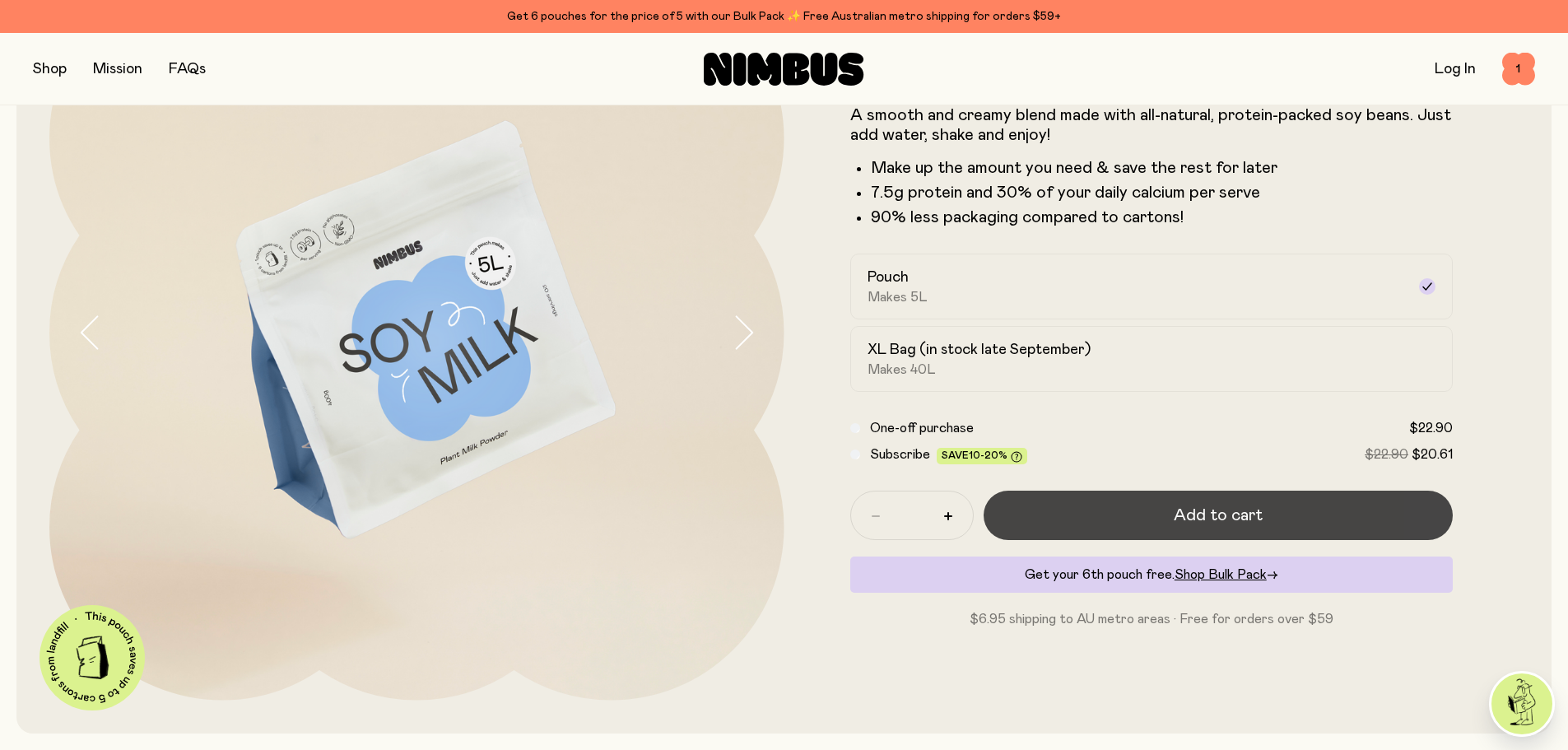
click at [1125, 511] on button "Add to cart" at bounding box center [1218, 514] width 470 height 49
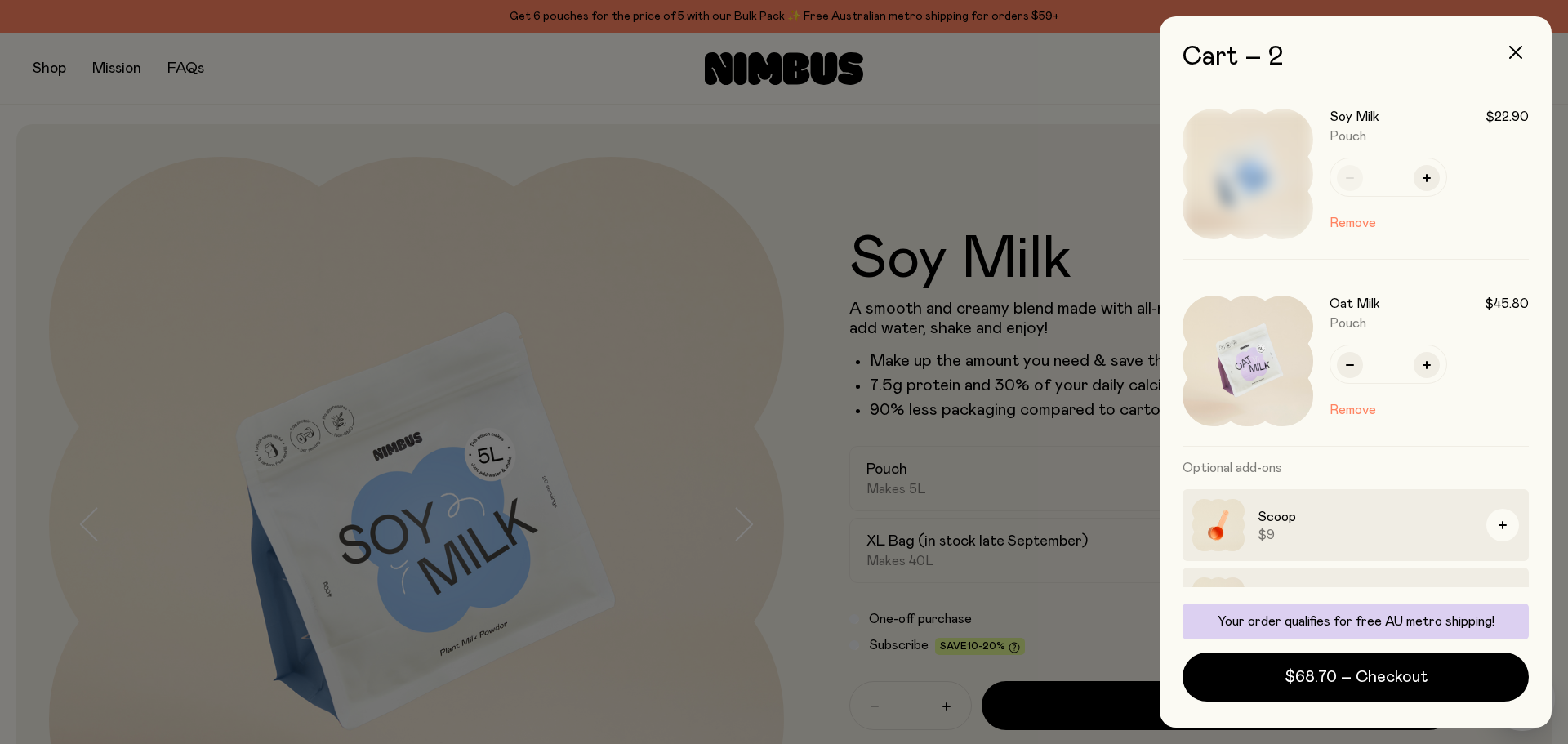
scroll to position [0, 0]
click at [1351, 364] on icon "button" at bounding box center [1350, 367] width 9 height 9
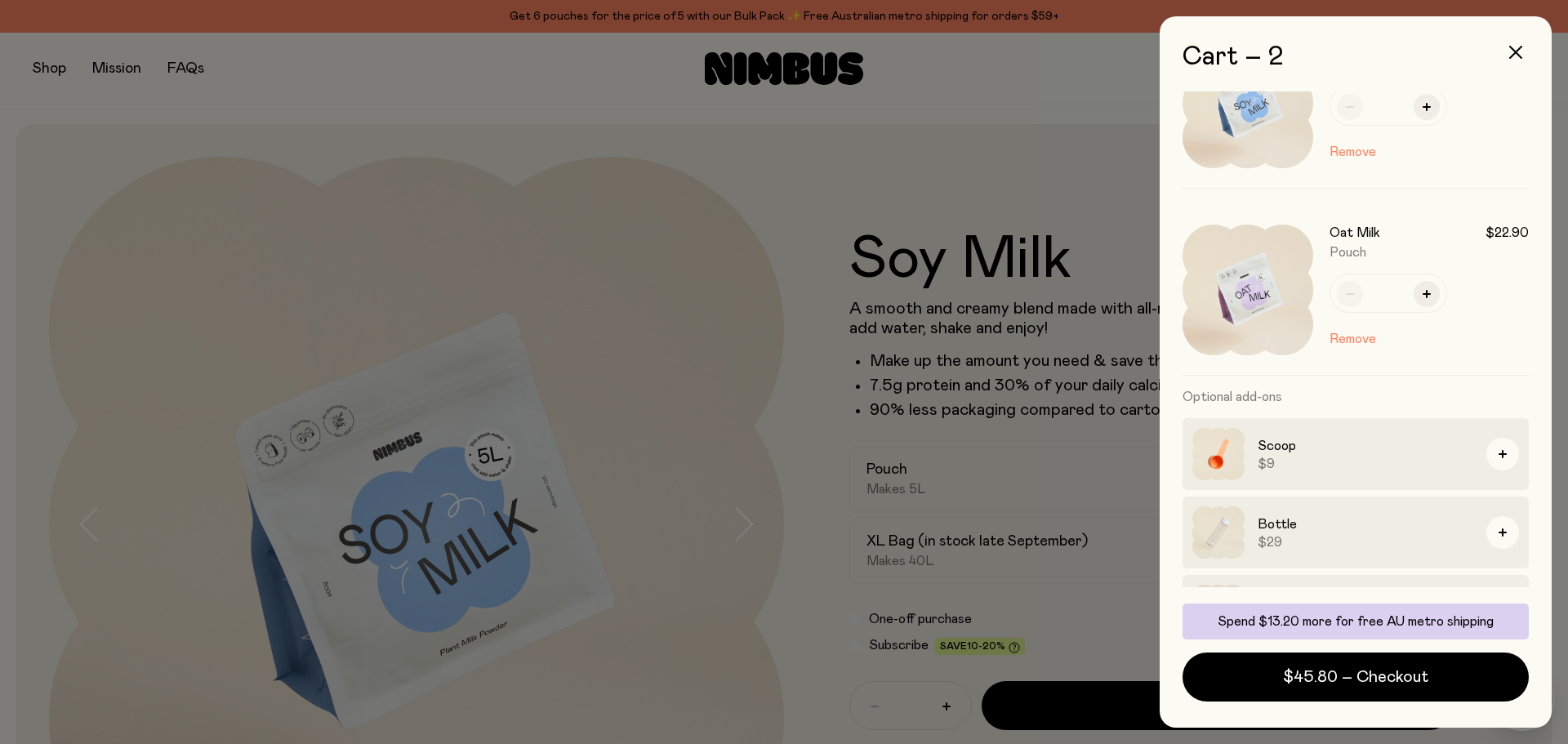
scroll to position [134, 0]
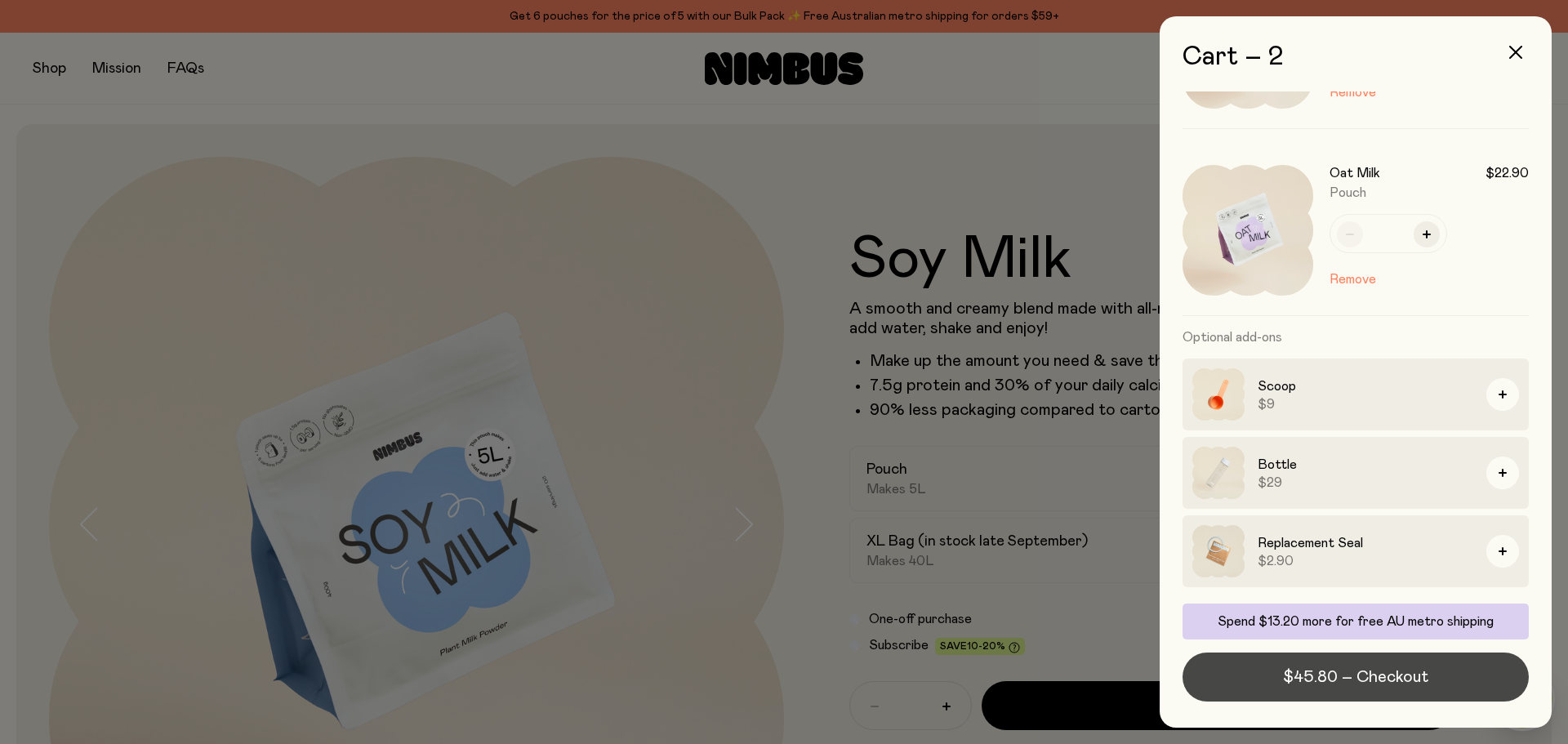
click at [1368, 678] on span "$45.80 – Checkout" at bounding box center [1355, 677] width 145 height 23
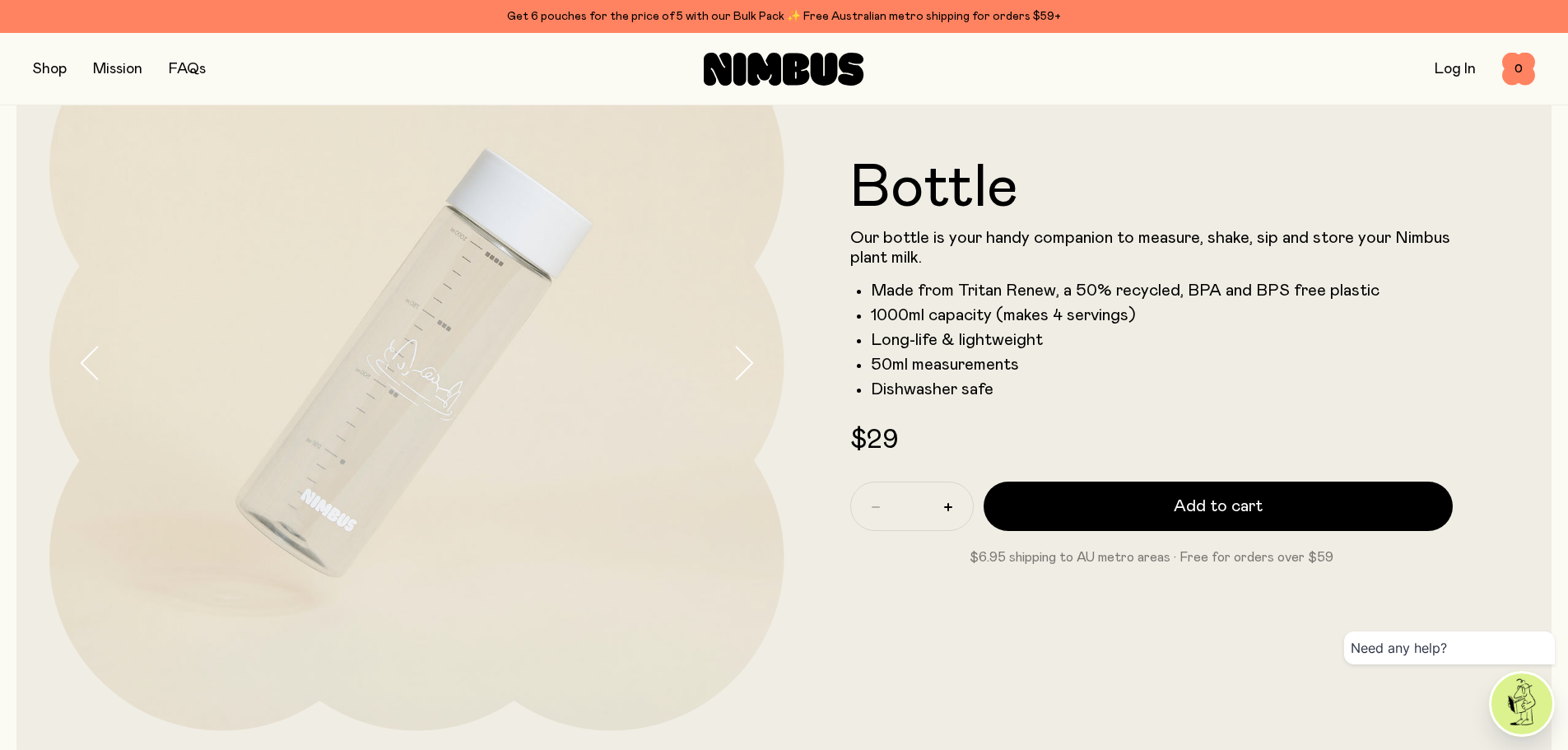
scroll to position [162, 0]
click at [752, 352] on icon "button" at bounding box center [743, 363] width 23 height 35
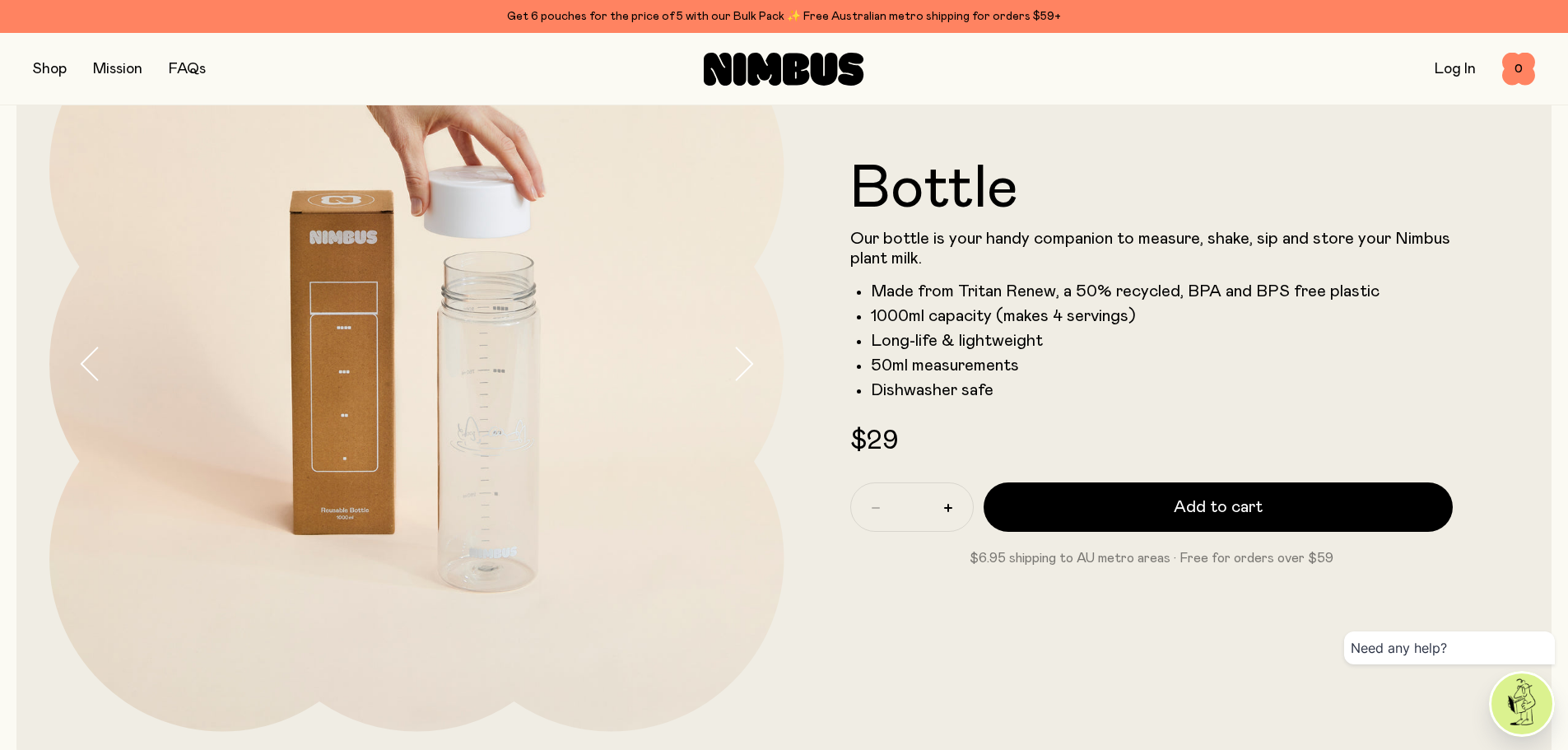
click at [752, 352] on icon "button" at bounding box center [743, 363] width 23 height 35
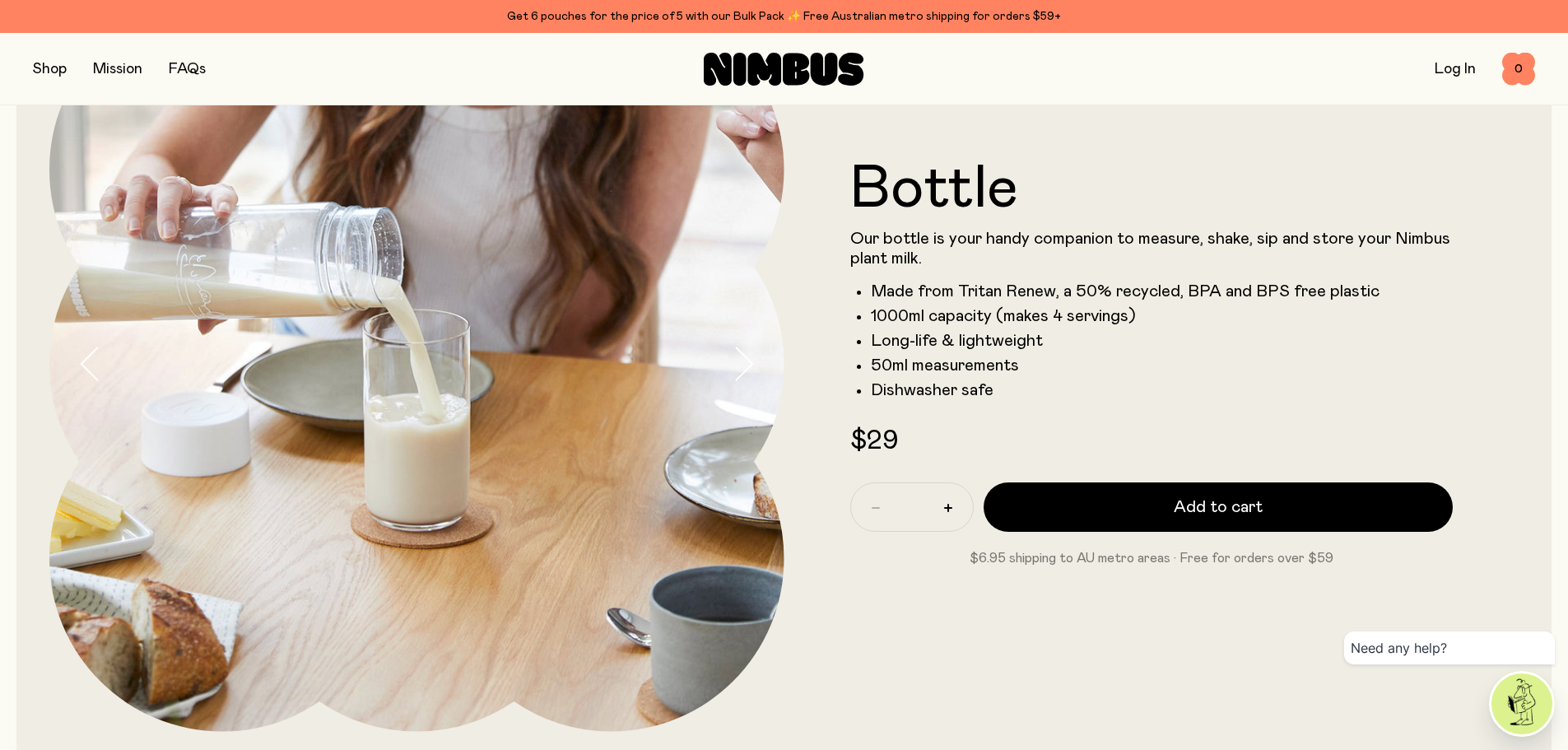
click at [752, 352] on icon "button" at bounding box center [743, 363] width 23 height 35
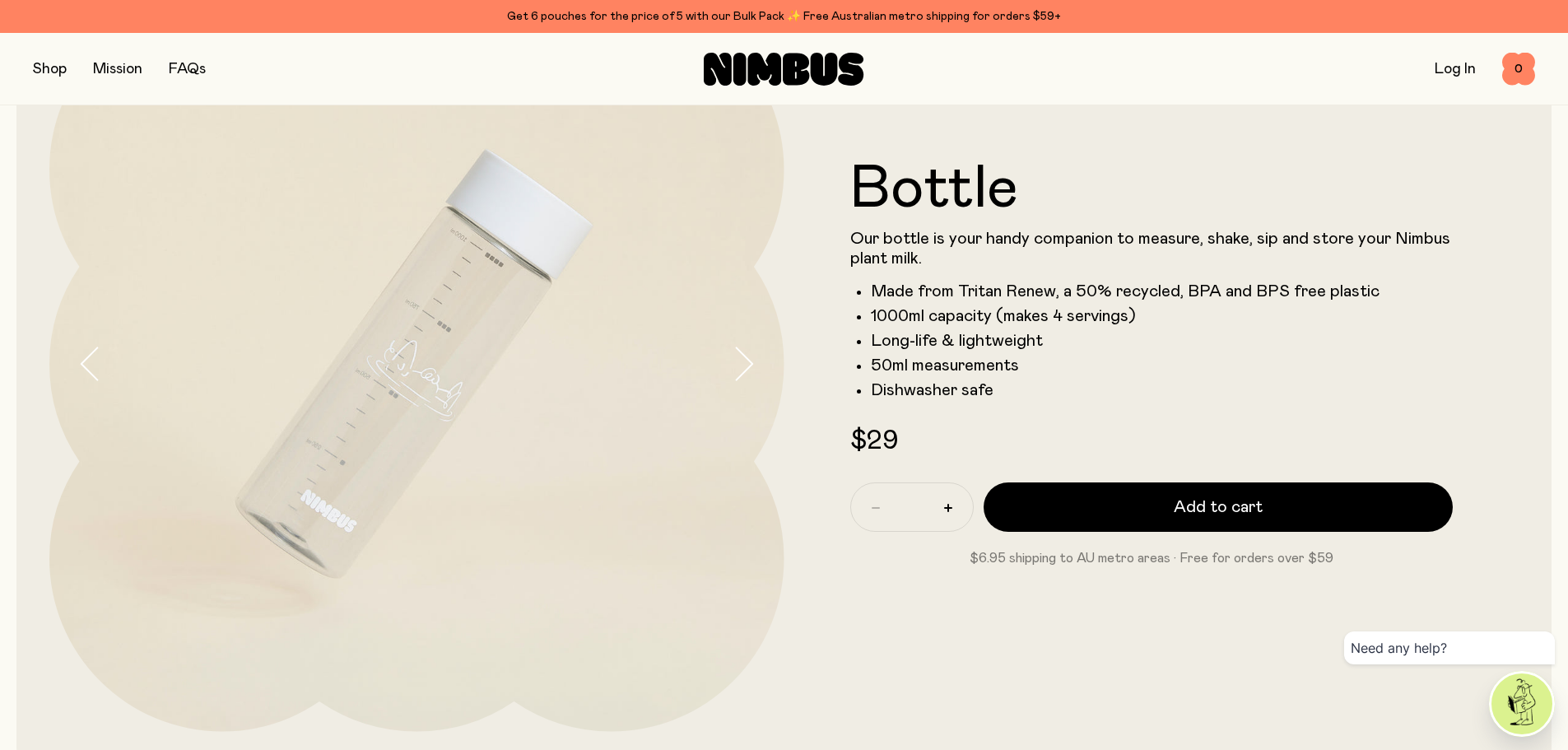
click at [752, 352] on icon "button" at bounding box center [743, 363] width 23 height 35
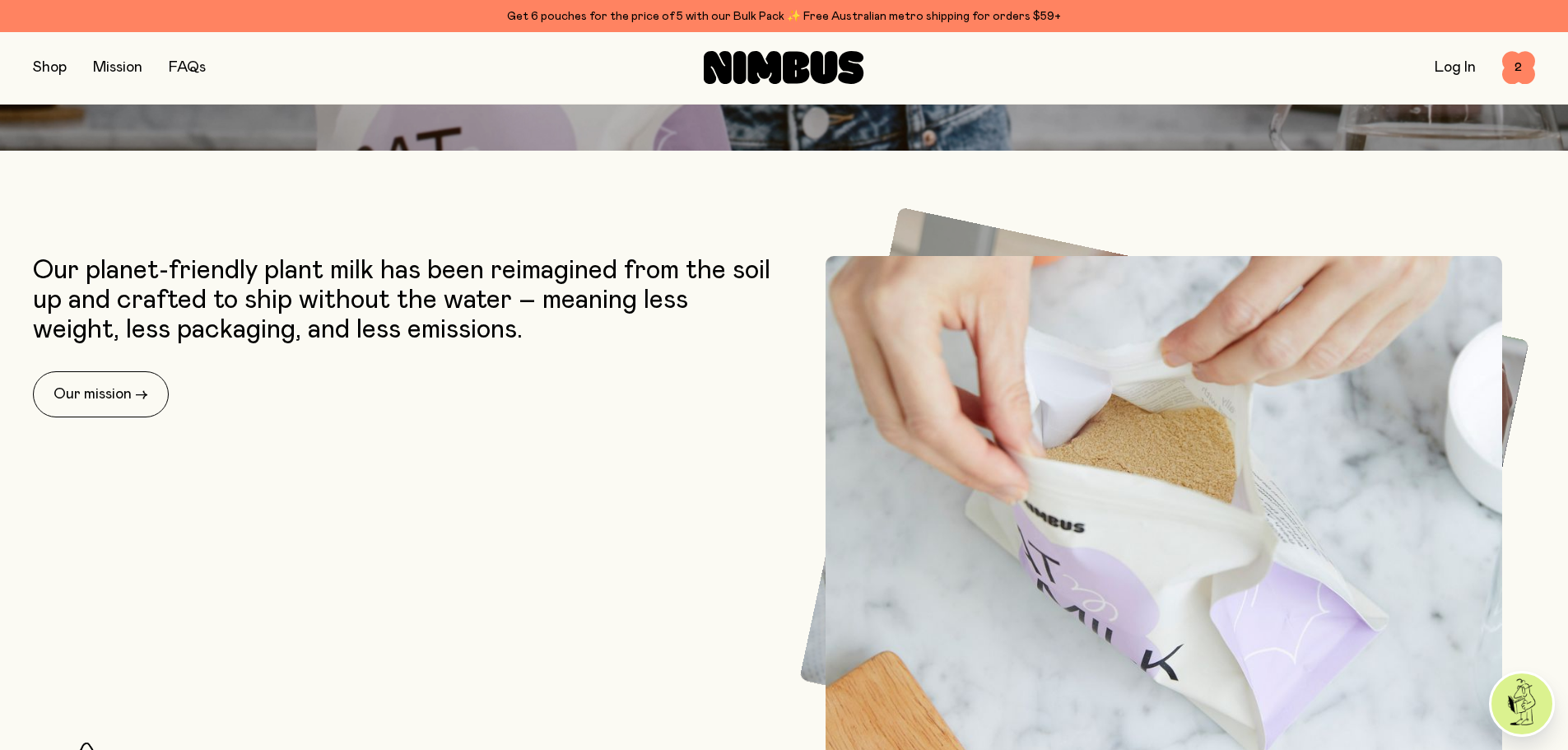
scroll to position [828, 0]
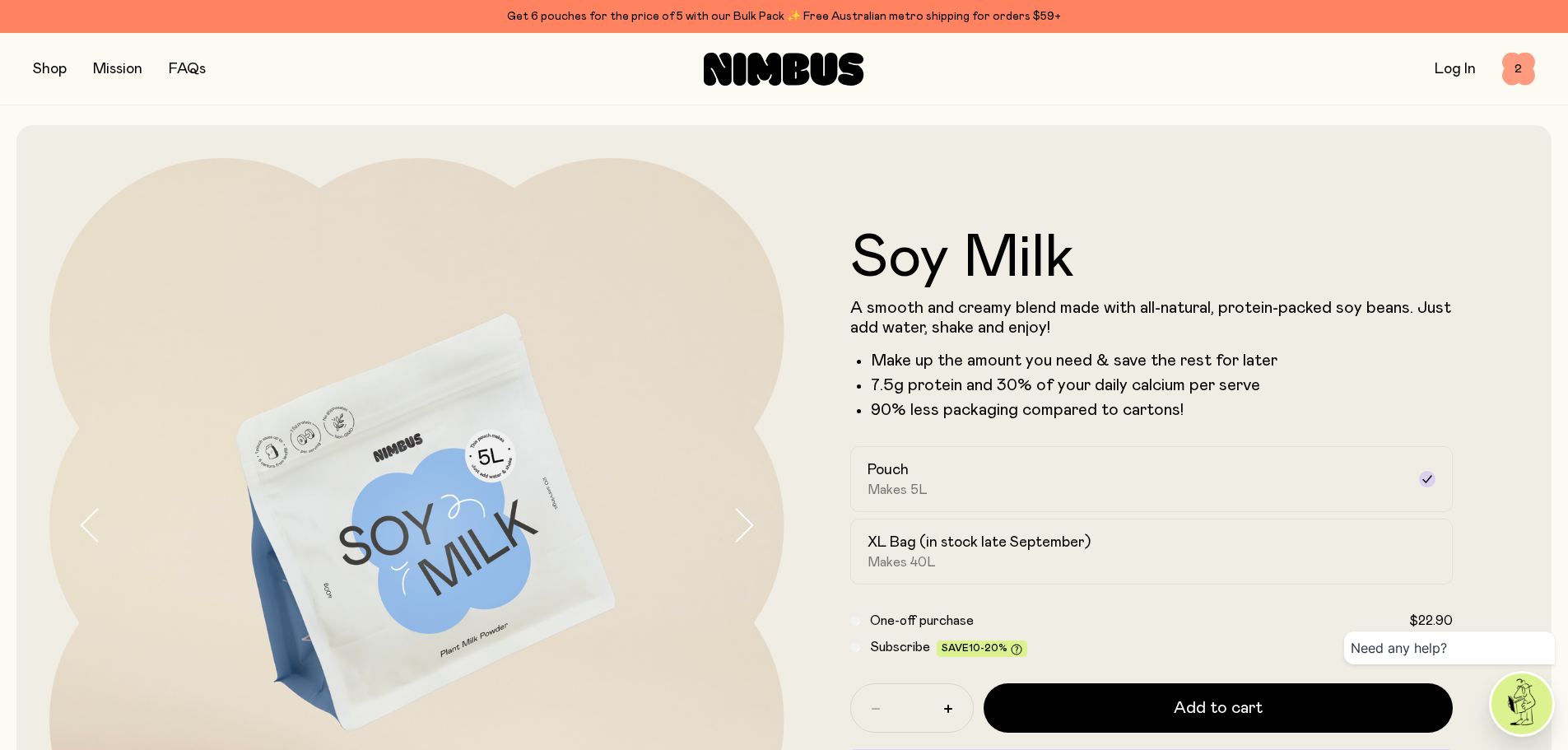
click at [1520, 69] on span "2" at bounding box center [1519, 69] width 33 height 33
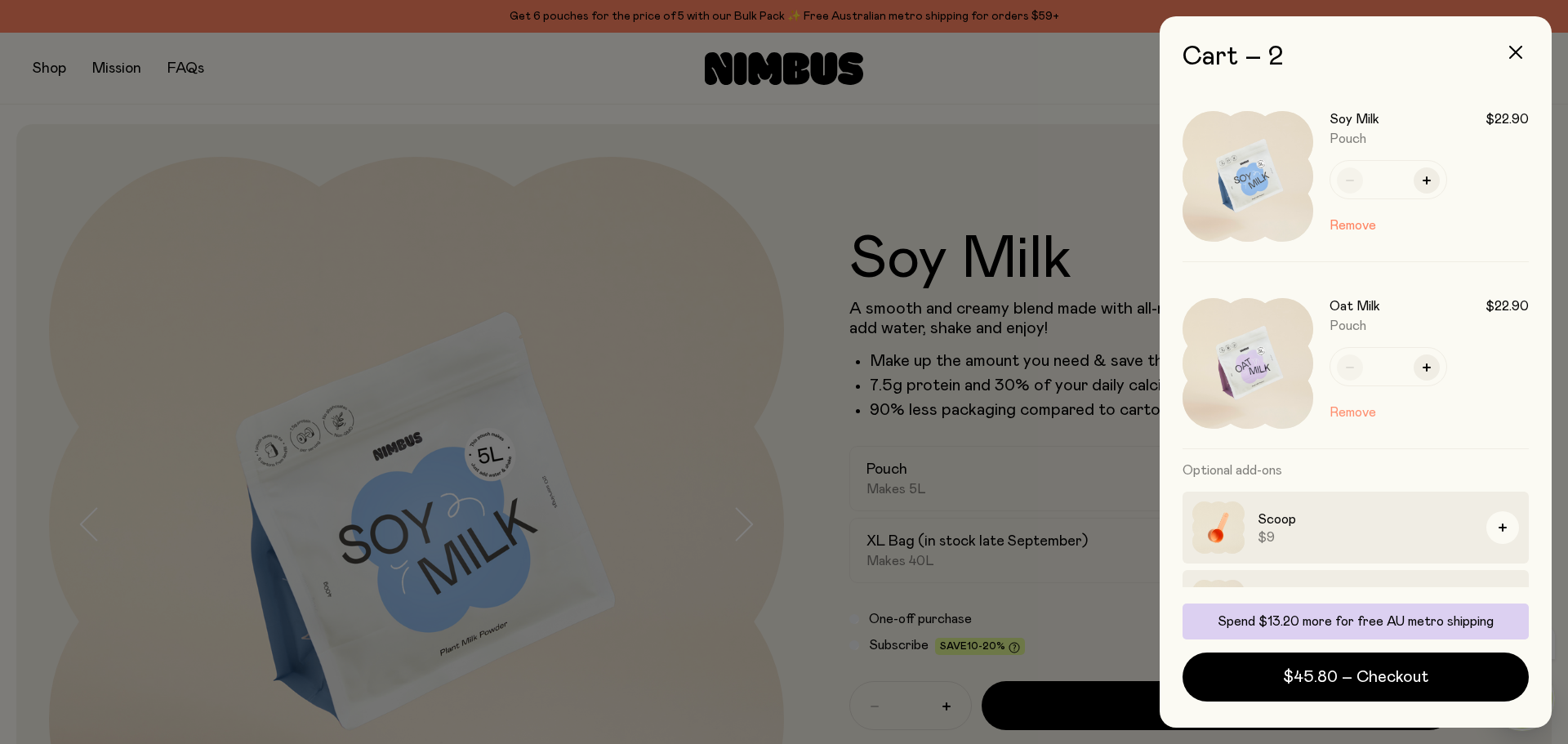
click at [1347, 412] on button "Remove" at bounding box center [1352, 412] width 47 height 20
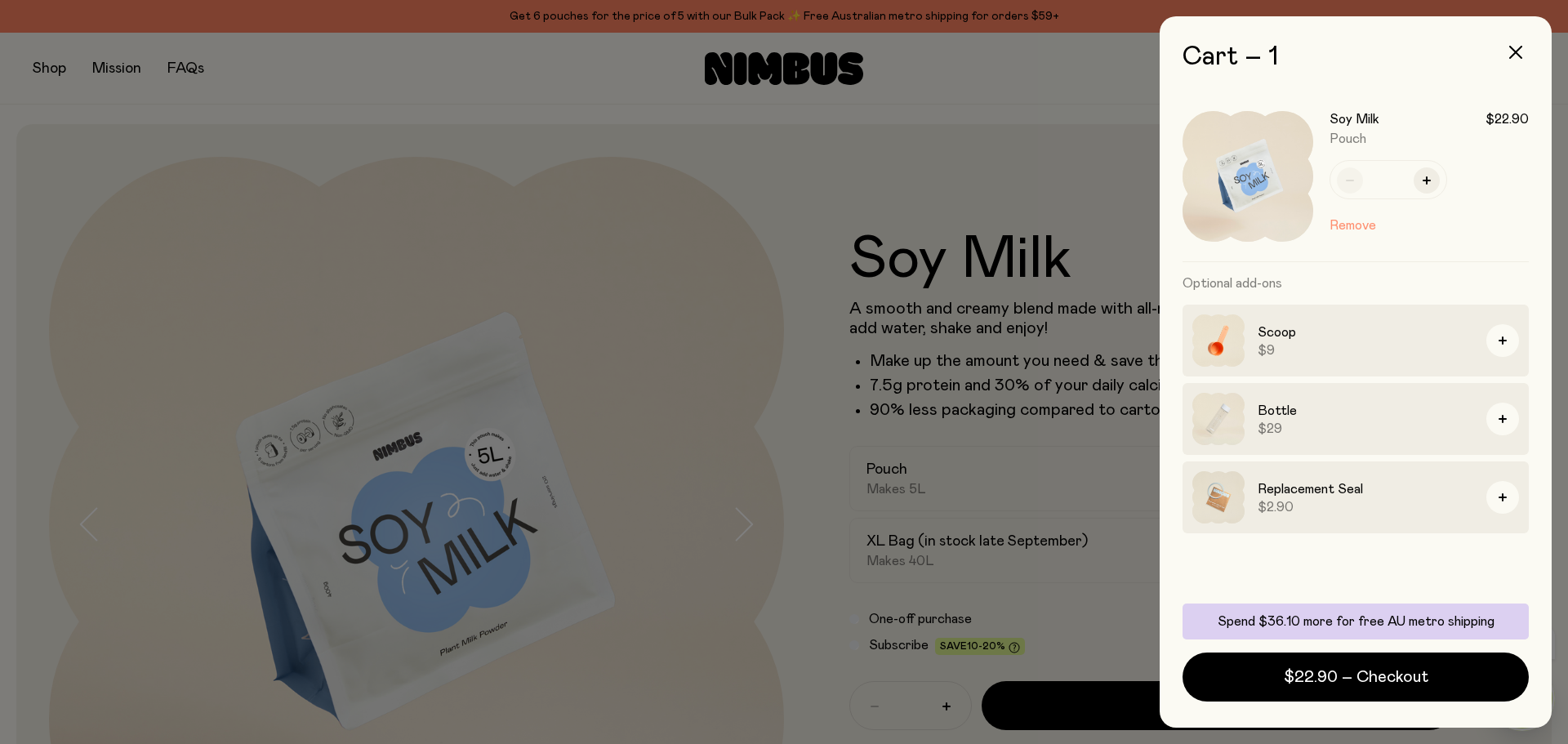
click at [1359, 221] on button "Remove" at bounding box center [1352, 225] width 47 height 20
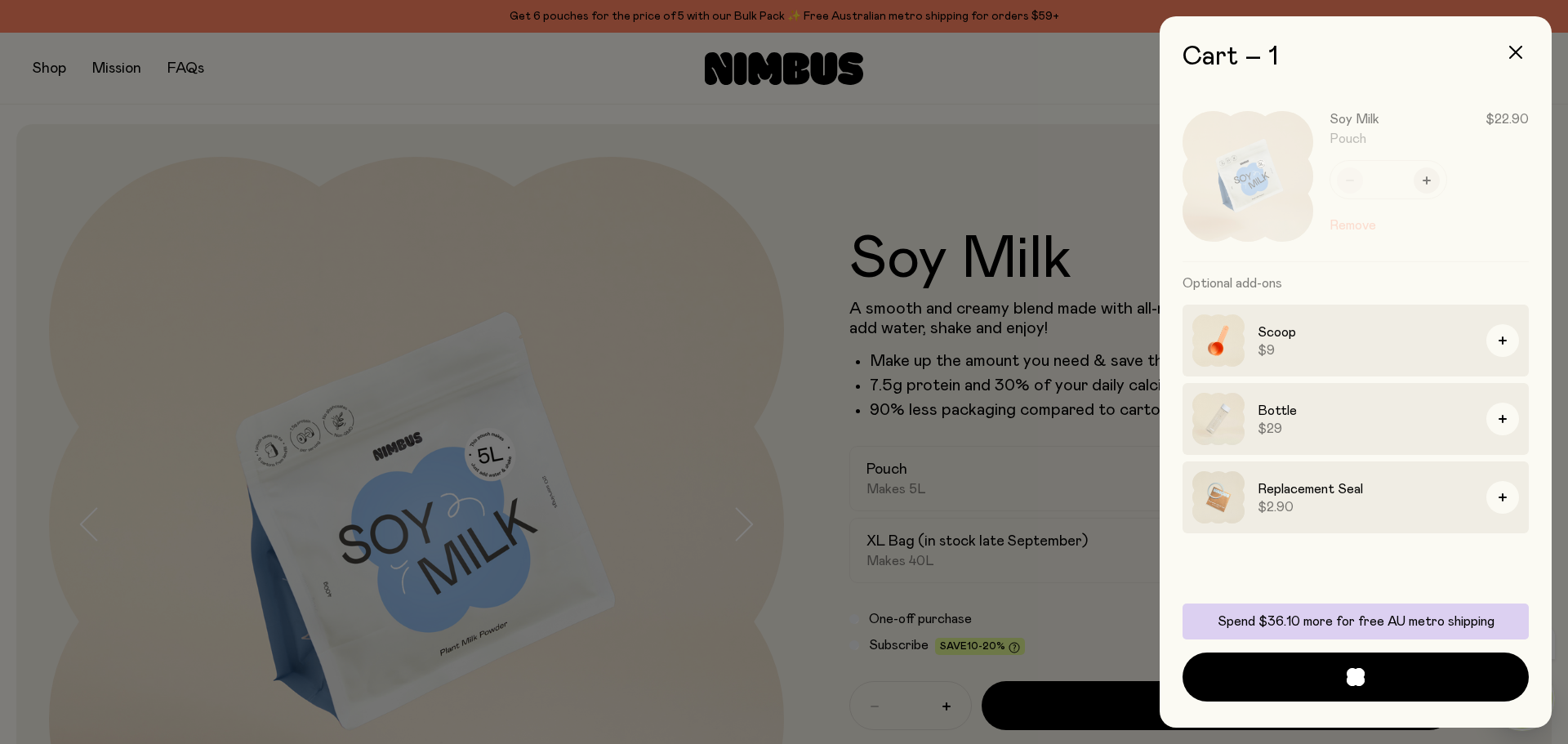
click at [947, 239] on div at bounding box center [784, 372] width 1568 height 744
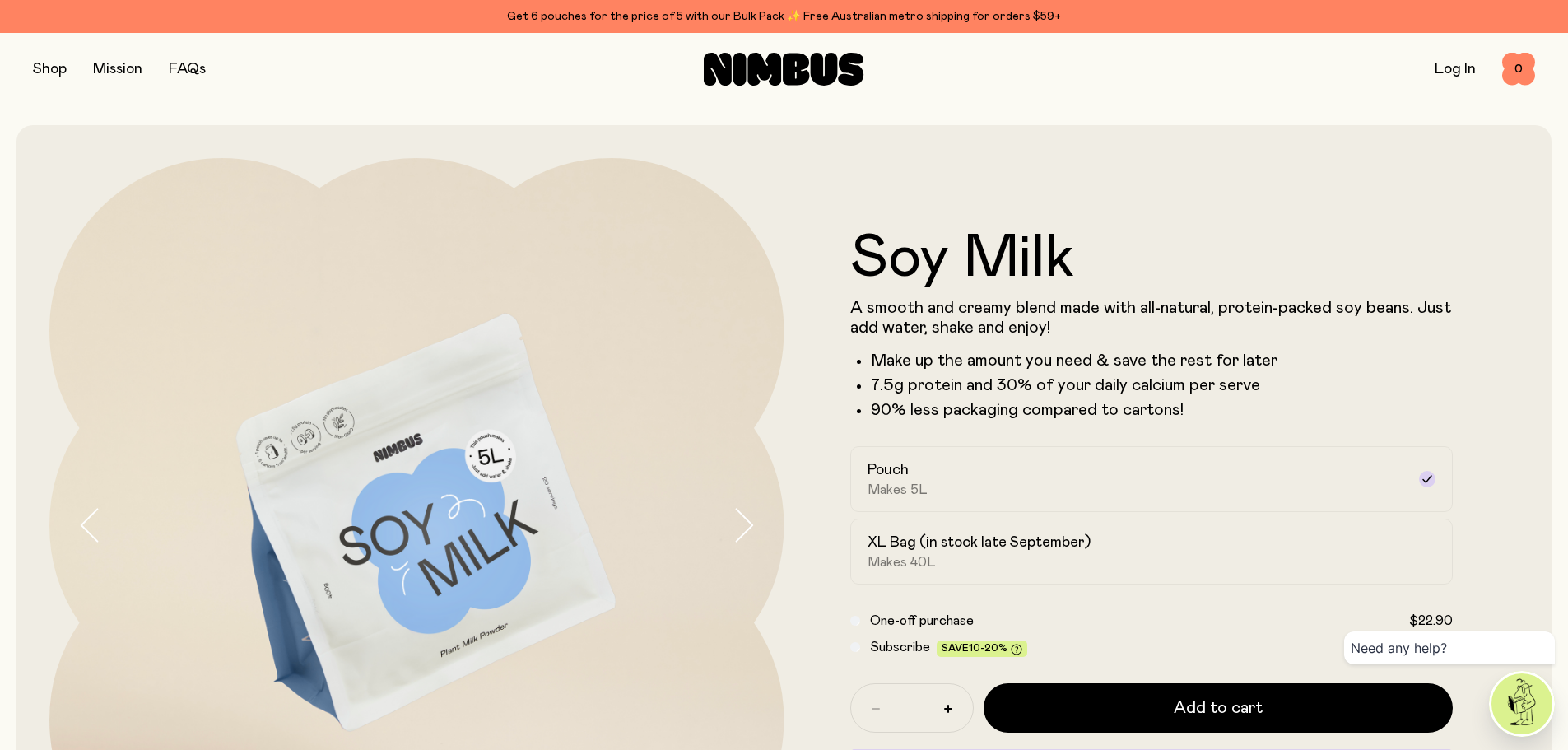
click at [45, 63] on button "button" at bounding box center [49, 69] width 34 height 23
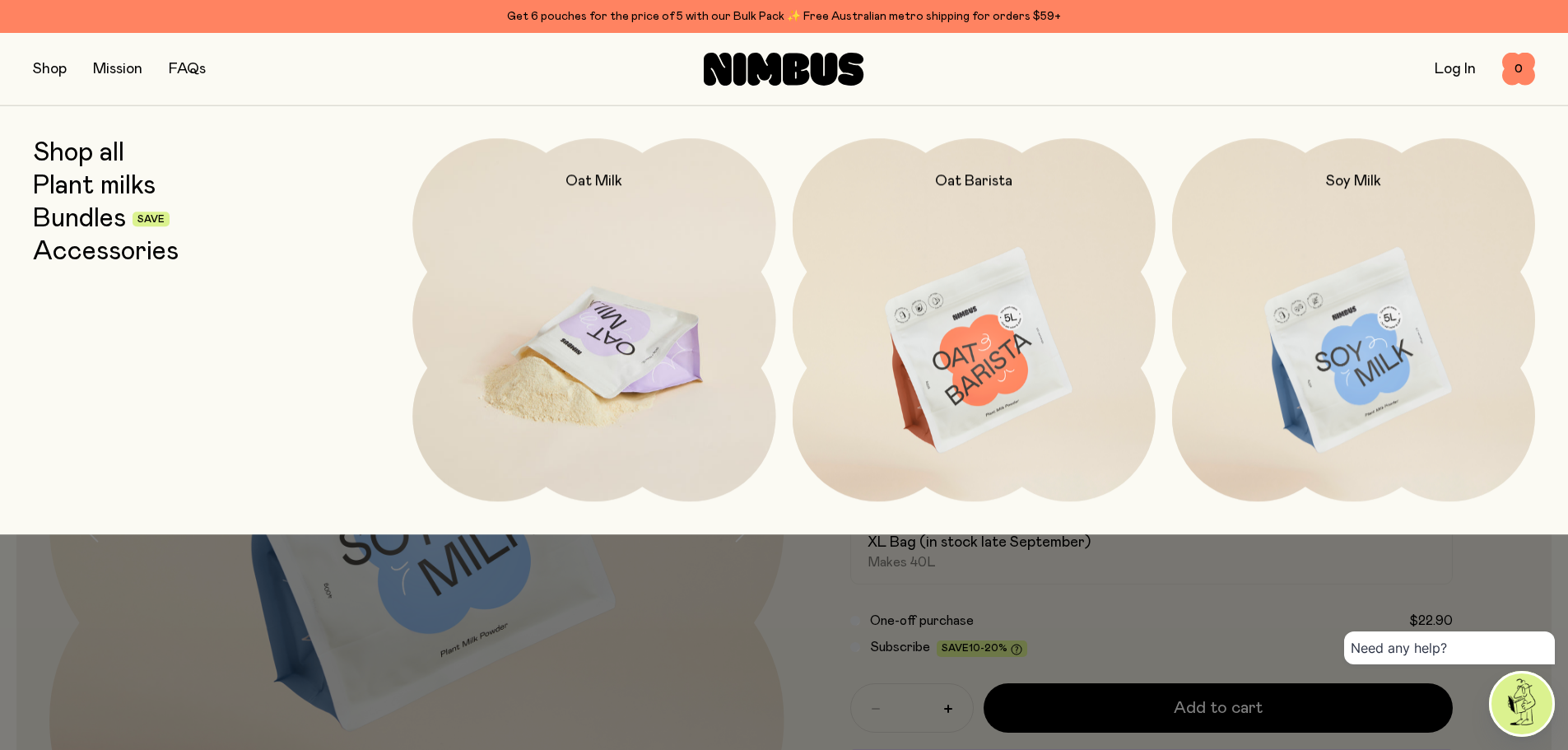
click at [543, 269] on img at bounding box center [594, 352] width 363 height 427
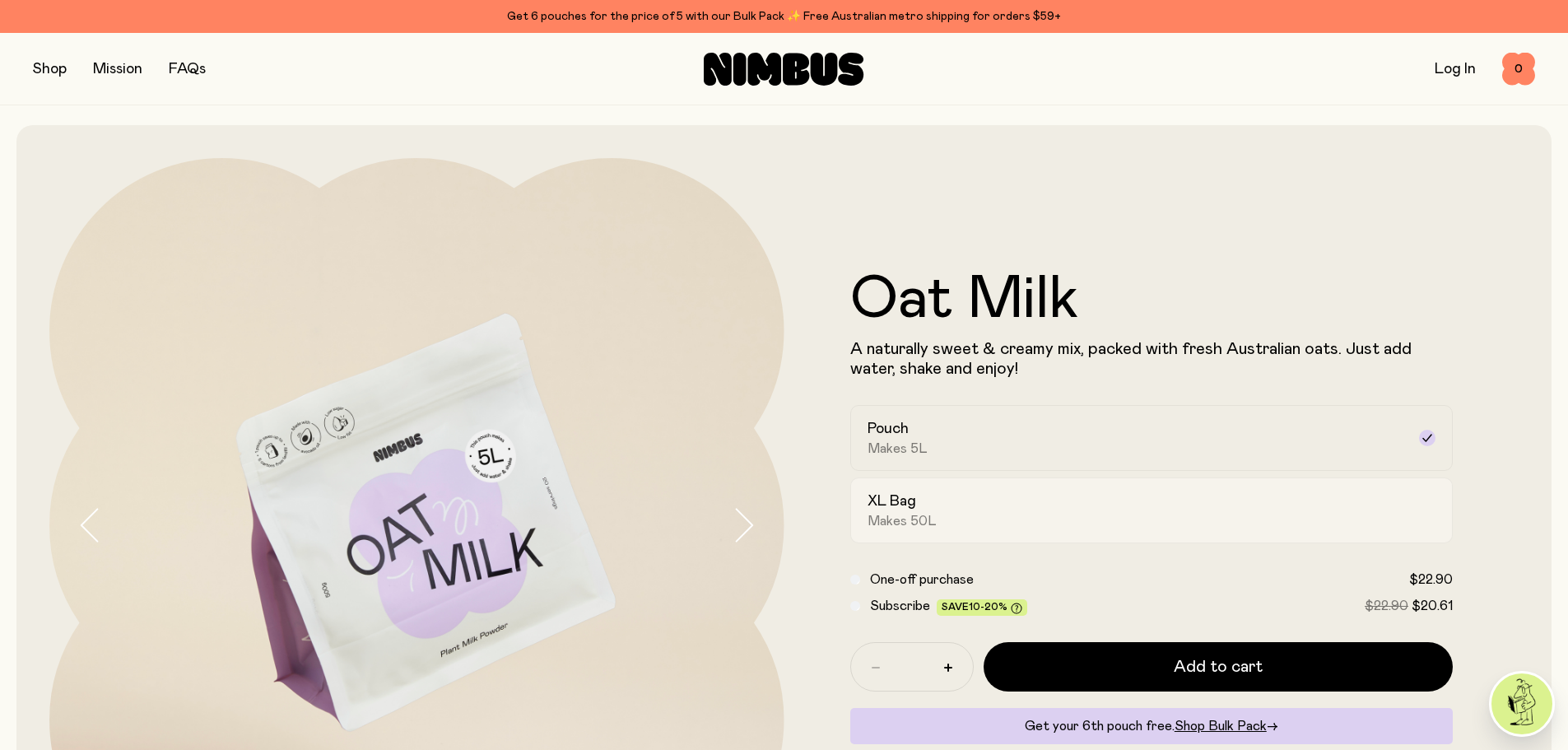
click at [1040, 503] on div "XL Bag Makes 50L" at bounding box center [1136, 510] width 539 height 38
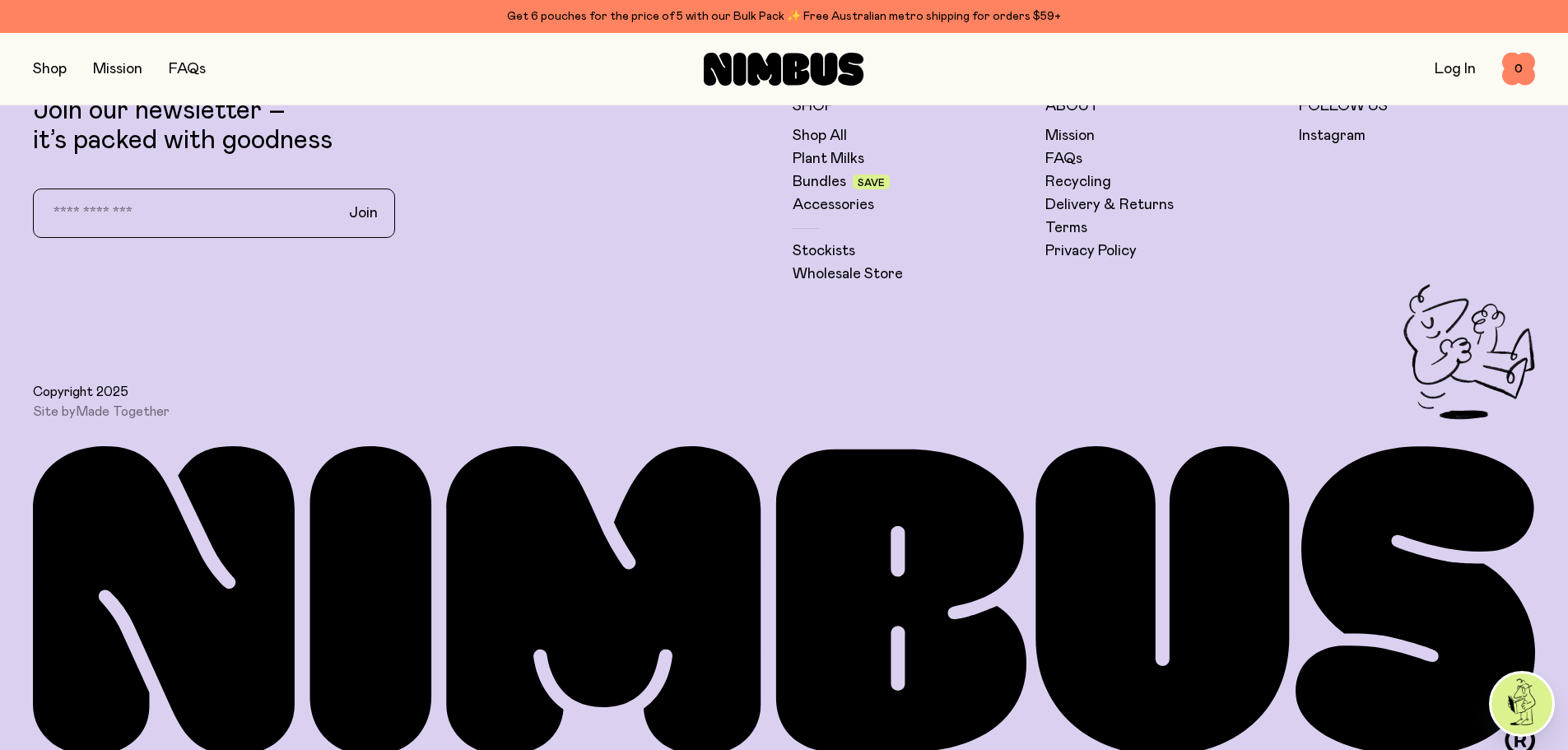
scroll to position [4434, 0]
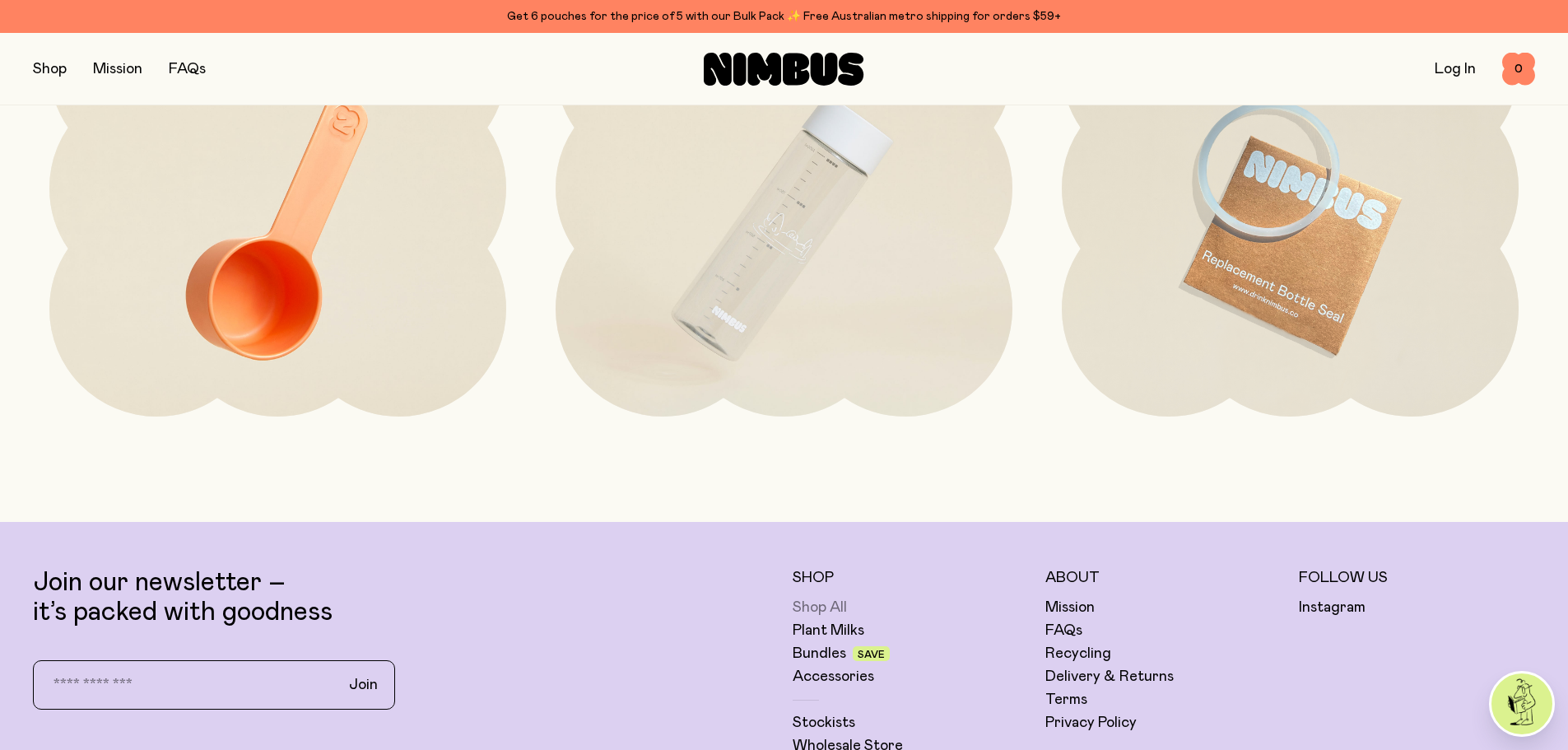
click at [842, 611] on link "Shop All" at bounding box center [820, 608] width 55 height 20
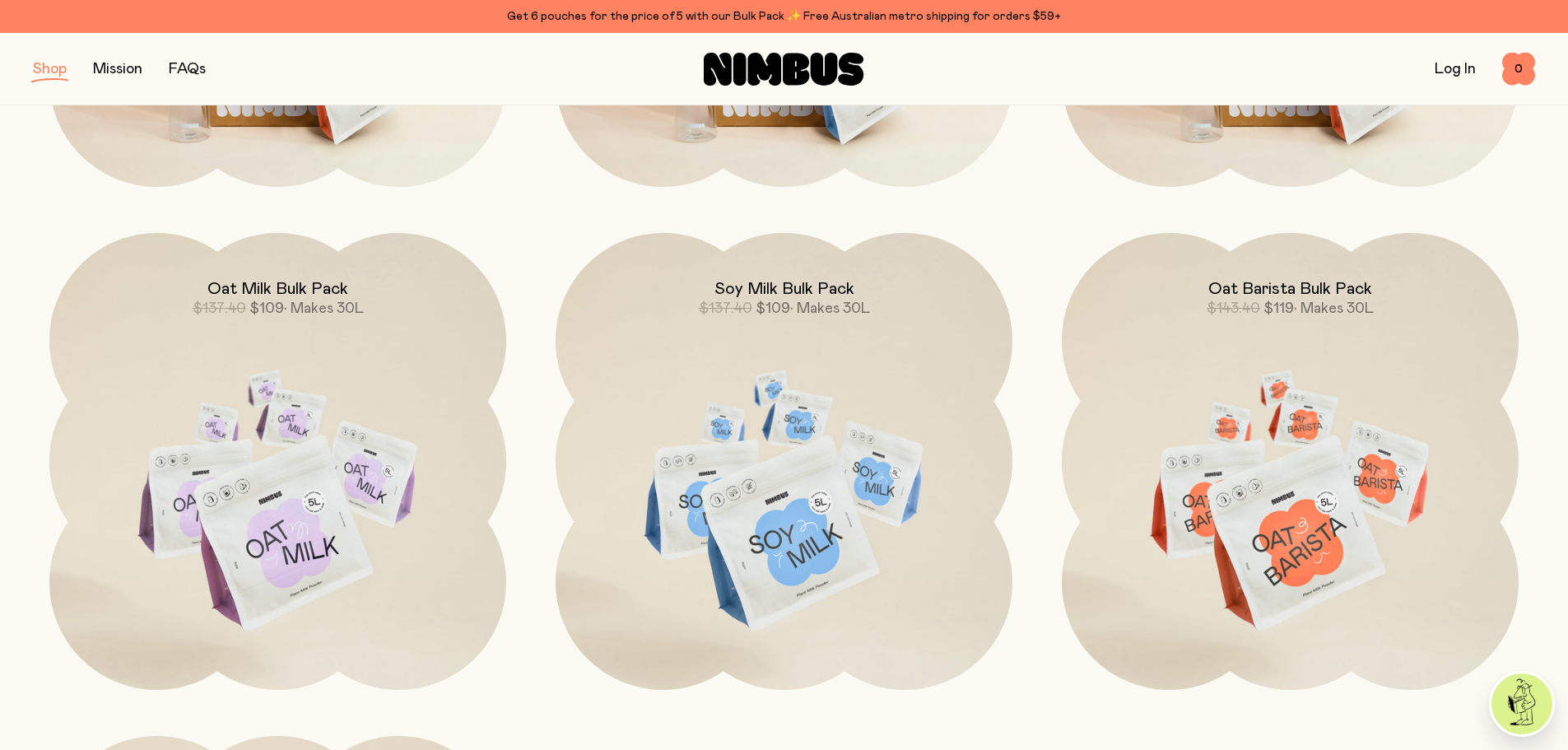
scroll to position [1893, 0]
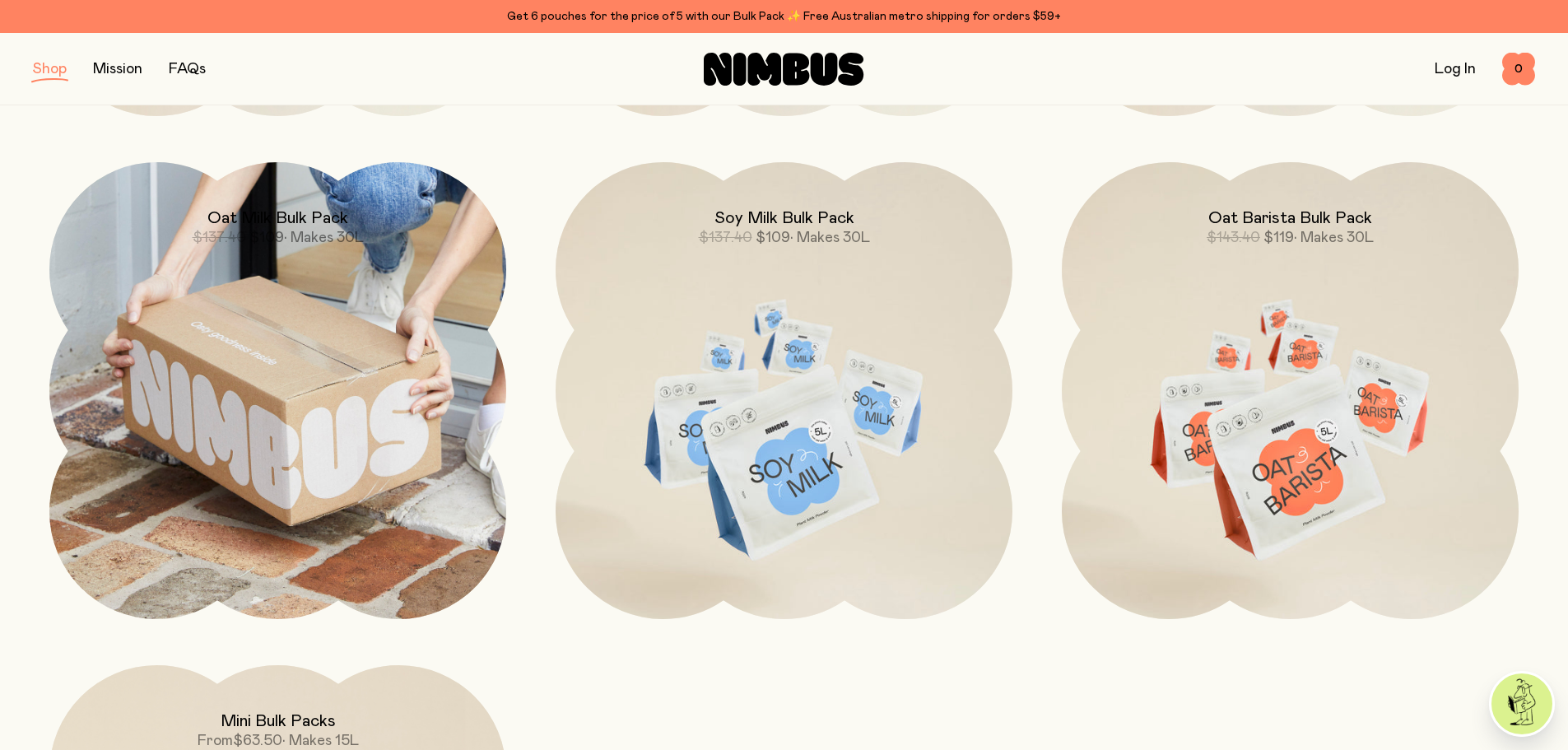
click at [438, 278] on img at bounding box center [277, 390] width 457 height 457
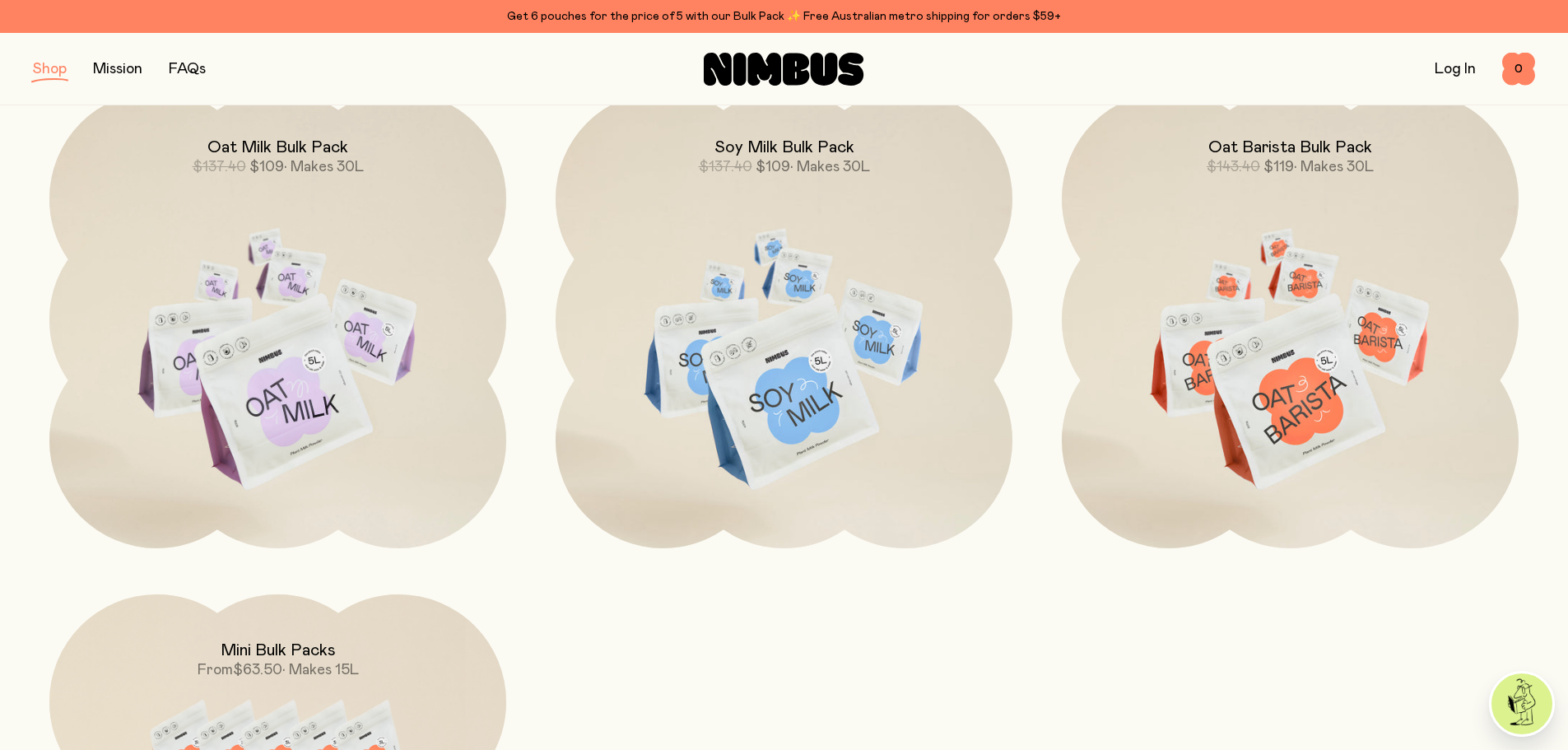
scroll to position [2293, 0]
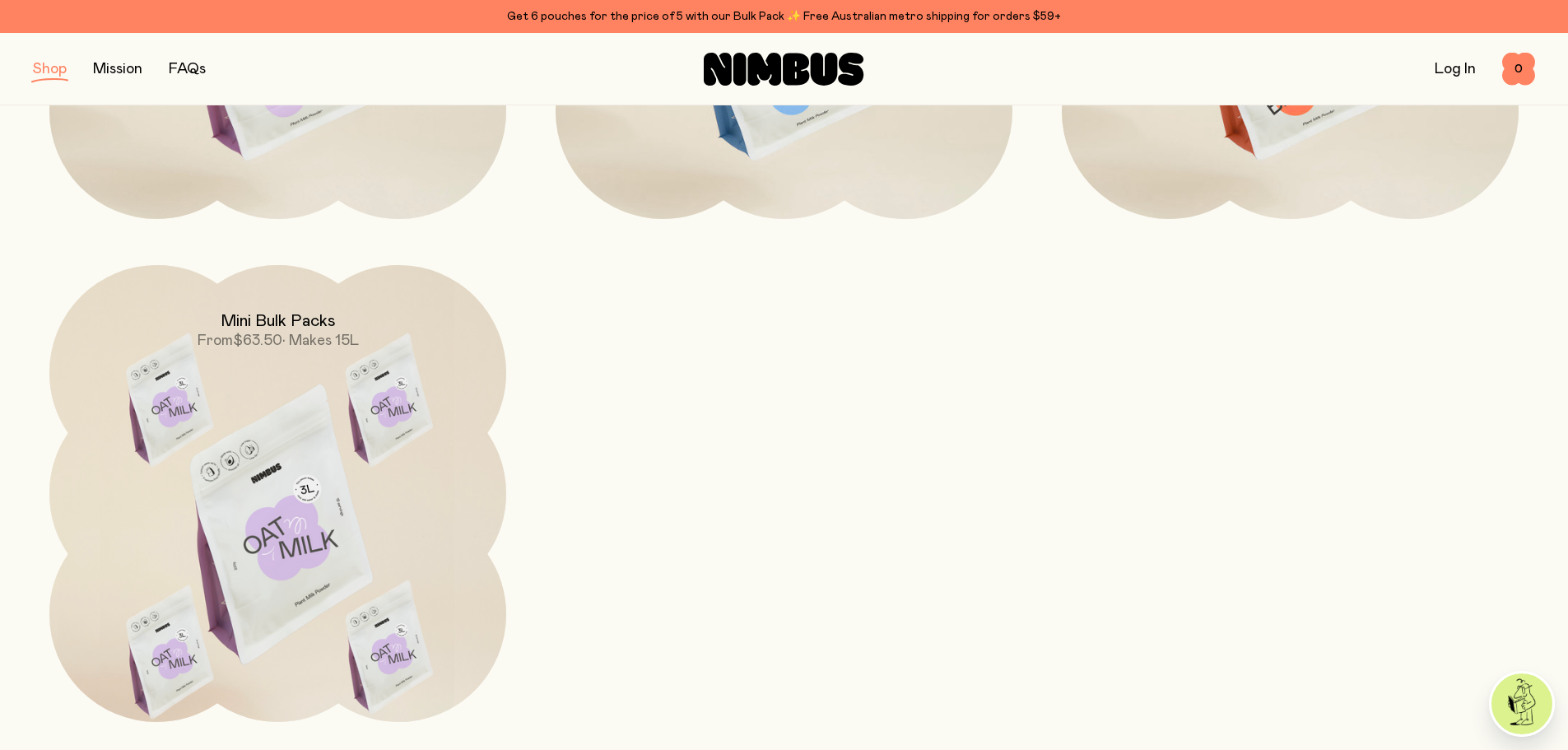
click at [476, 442] on img at bounding box center [277, 534] width 457 height 537
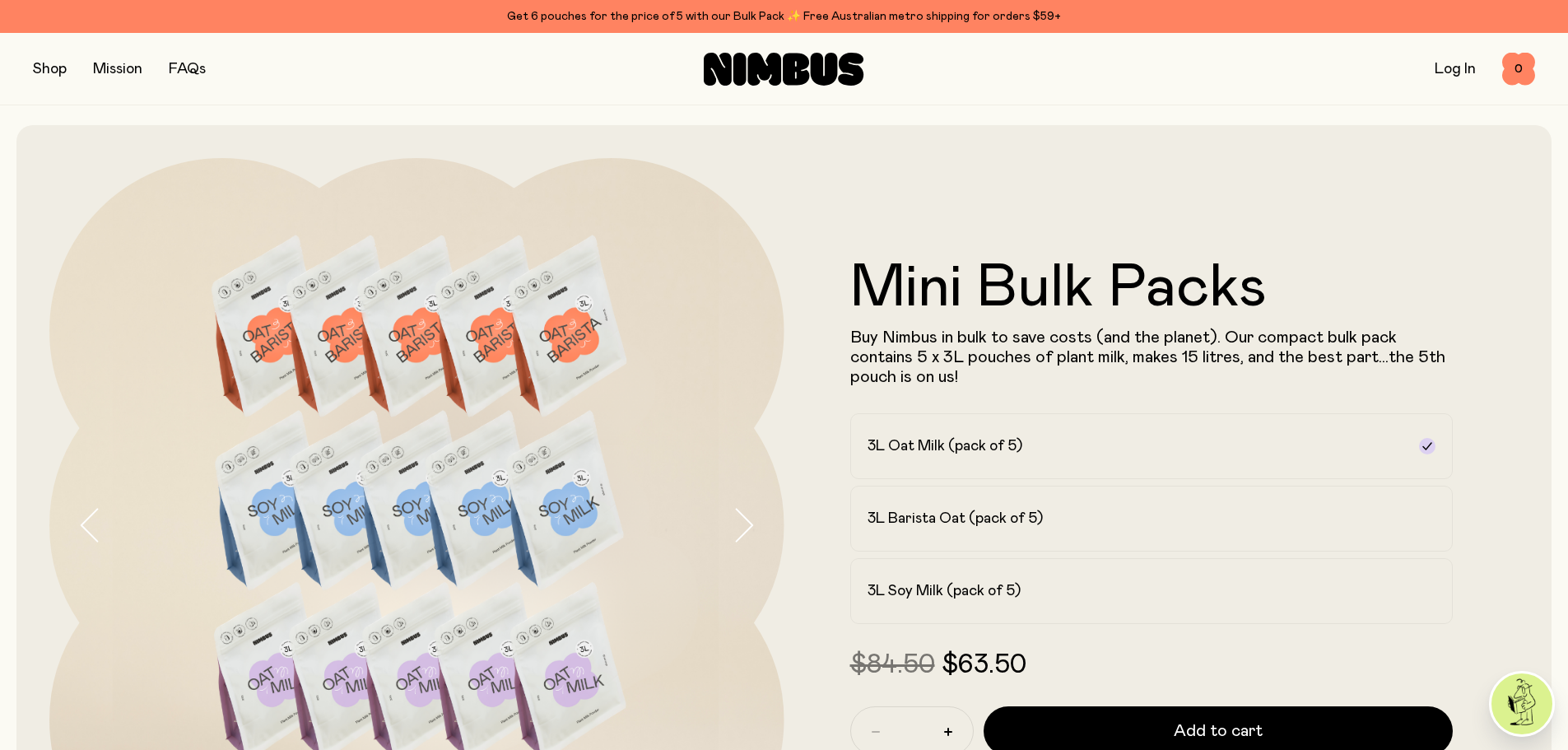
scroll to position [164, 0]
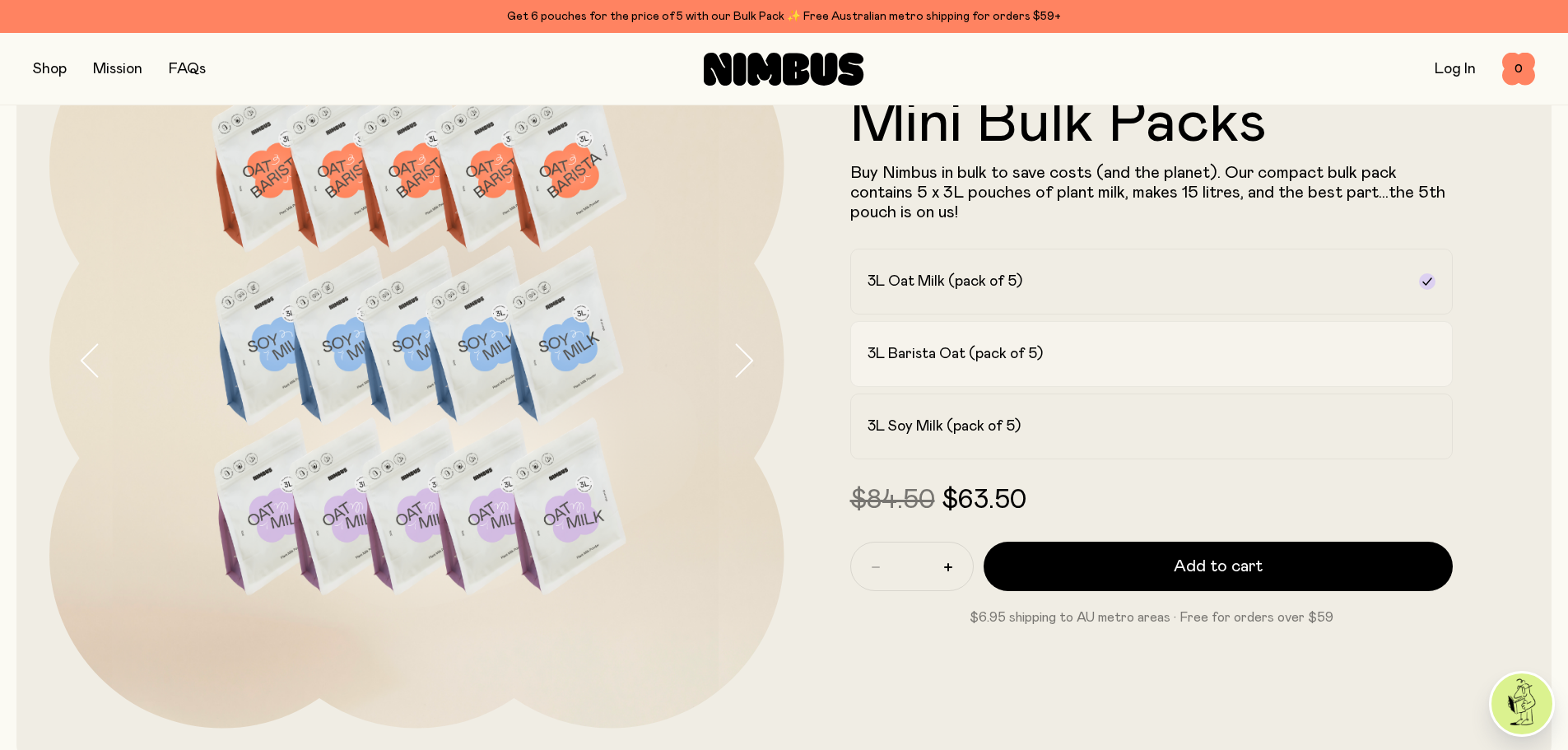
click at [1096, 362] on div "3L Barista Oat (pack of 5)" at bounding box center [1136, 354] width 539 height 20
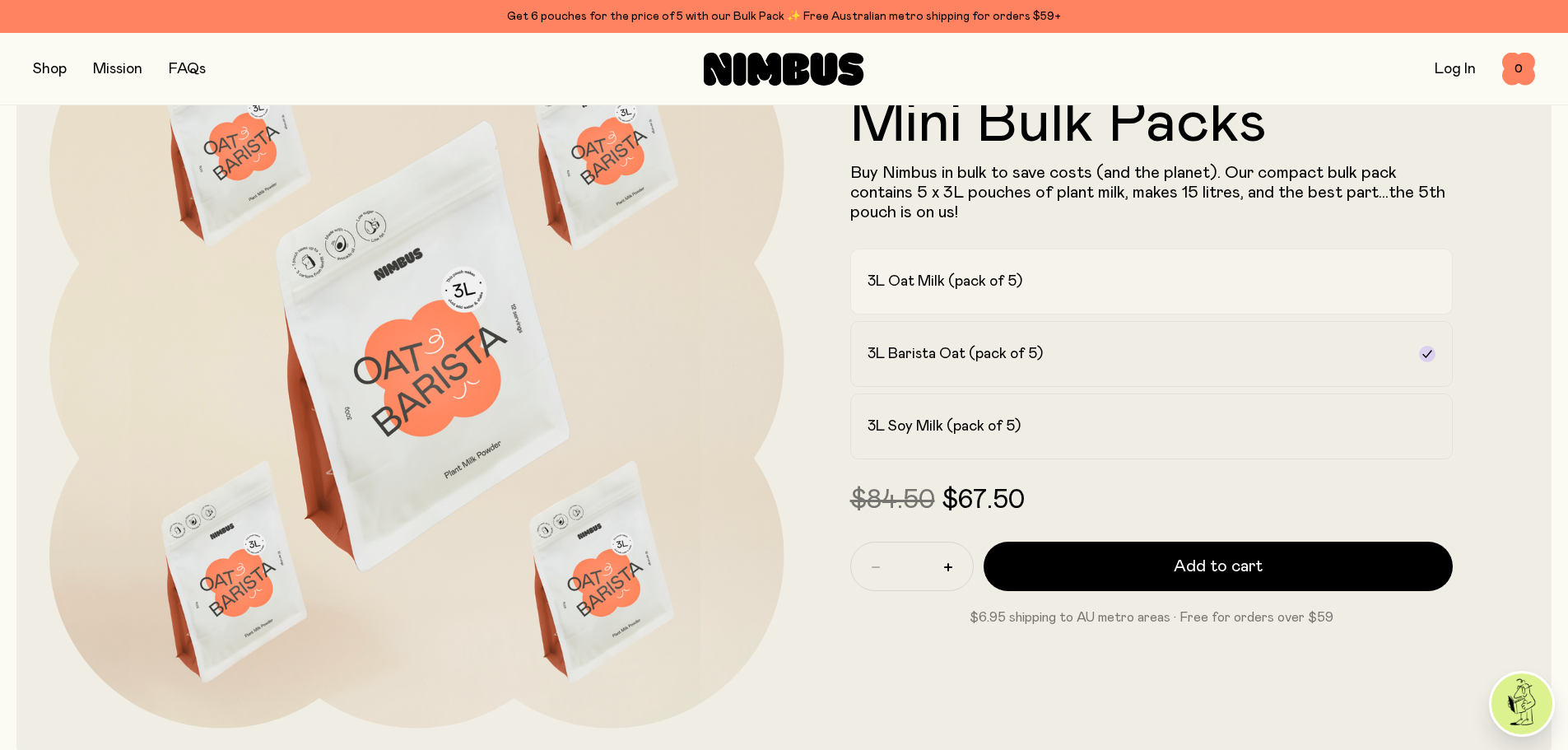
click at [1103, 284] on div "3L Oat Milk (pack of 5)" at bounding box center [1136, 282] width 539 height 20
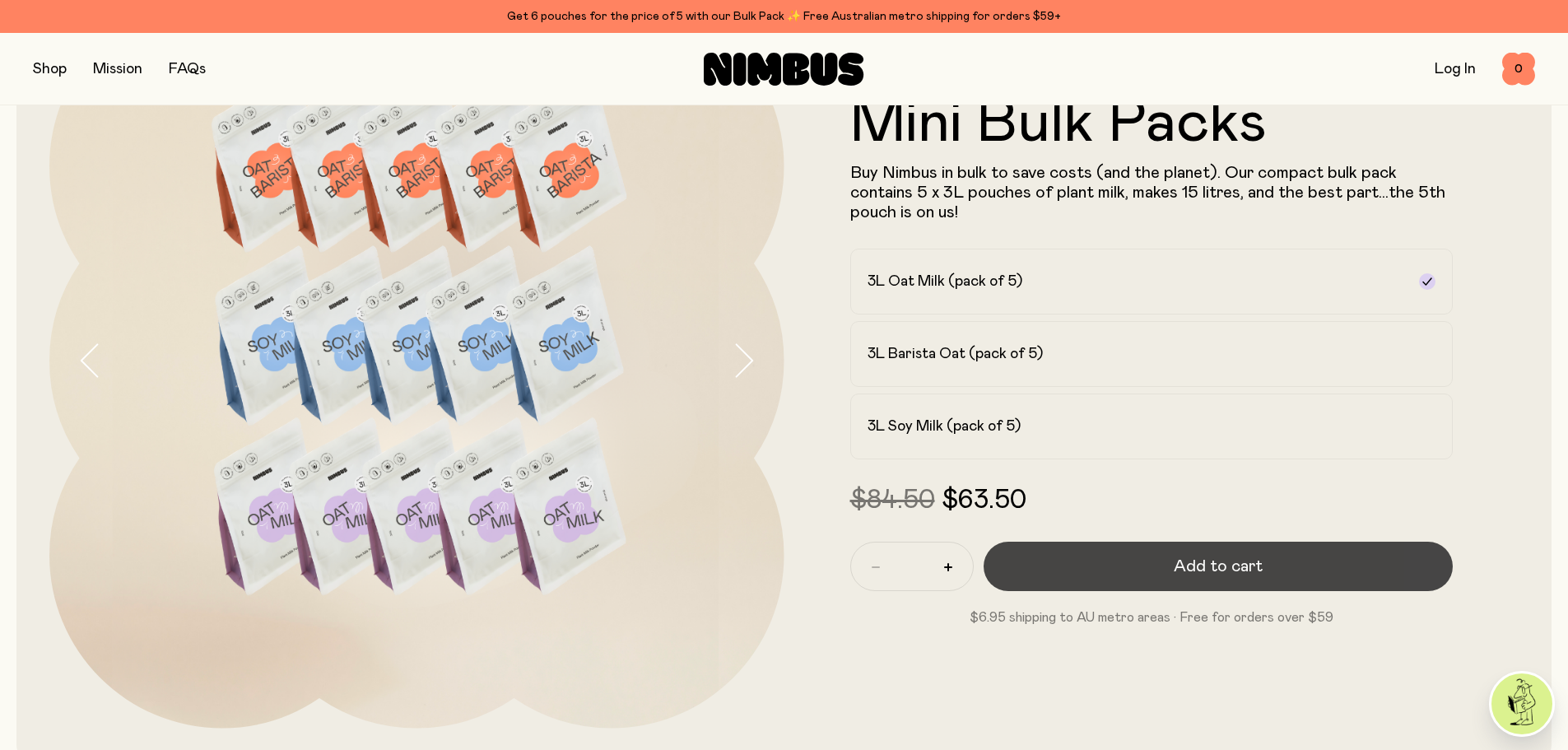
click at [1118, 551] on button "Add to cart" at bounding box center [1218, 565] width 470 height 49
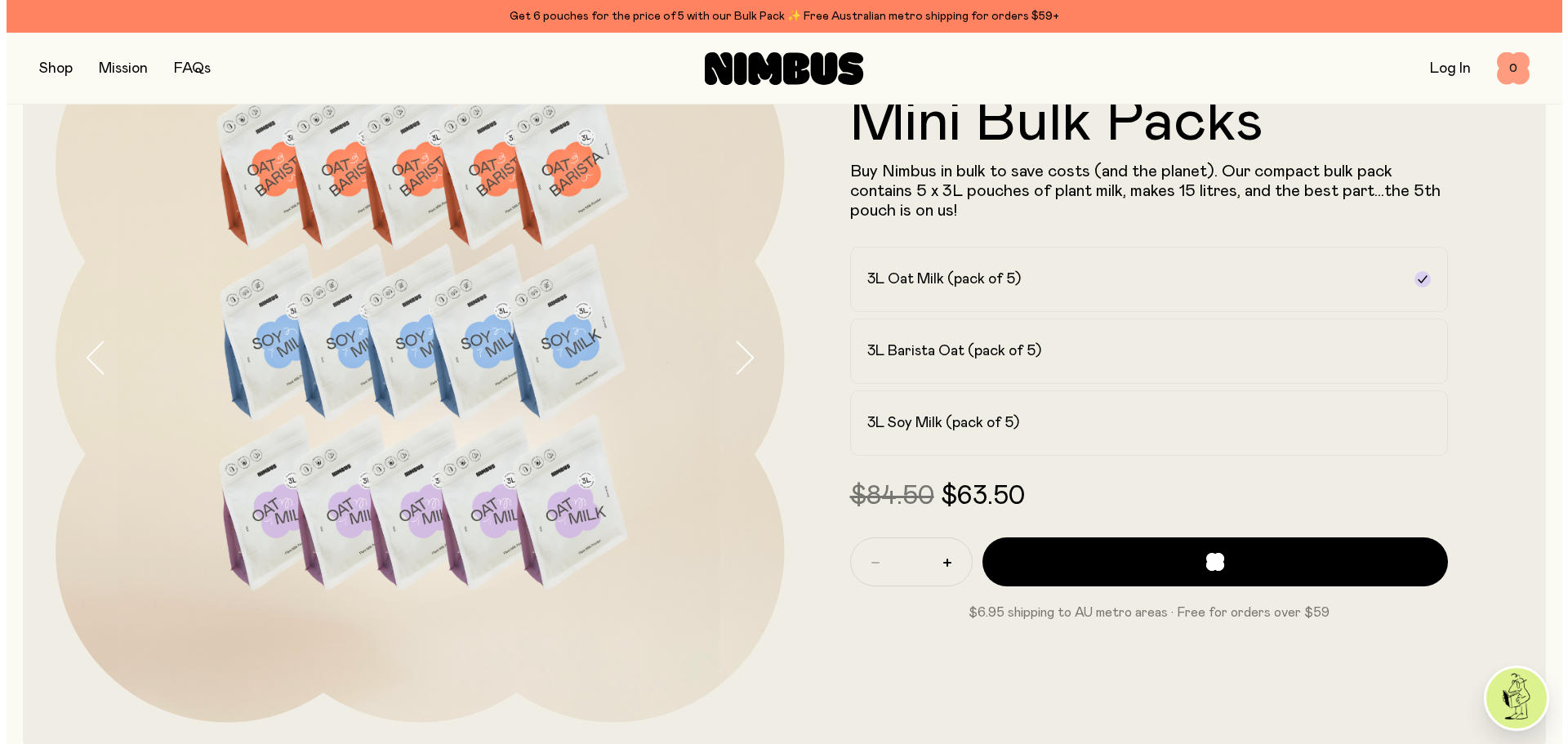
scroll to position [0, 0]
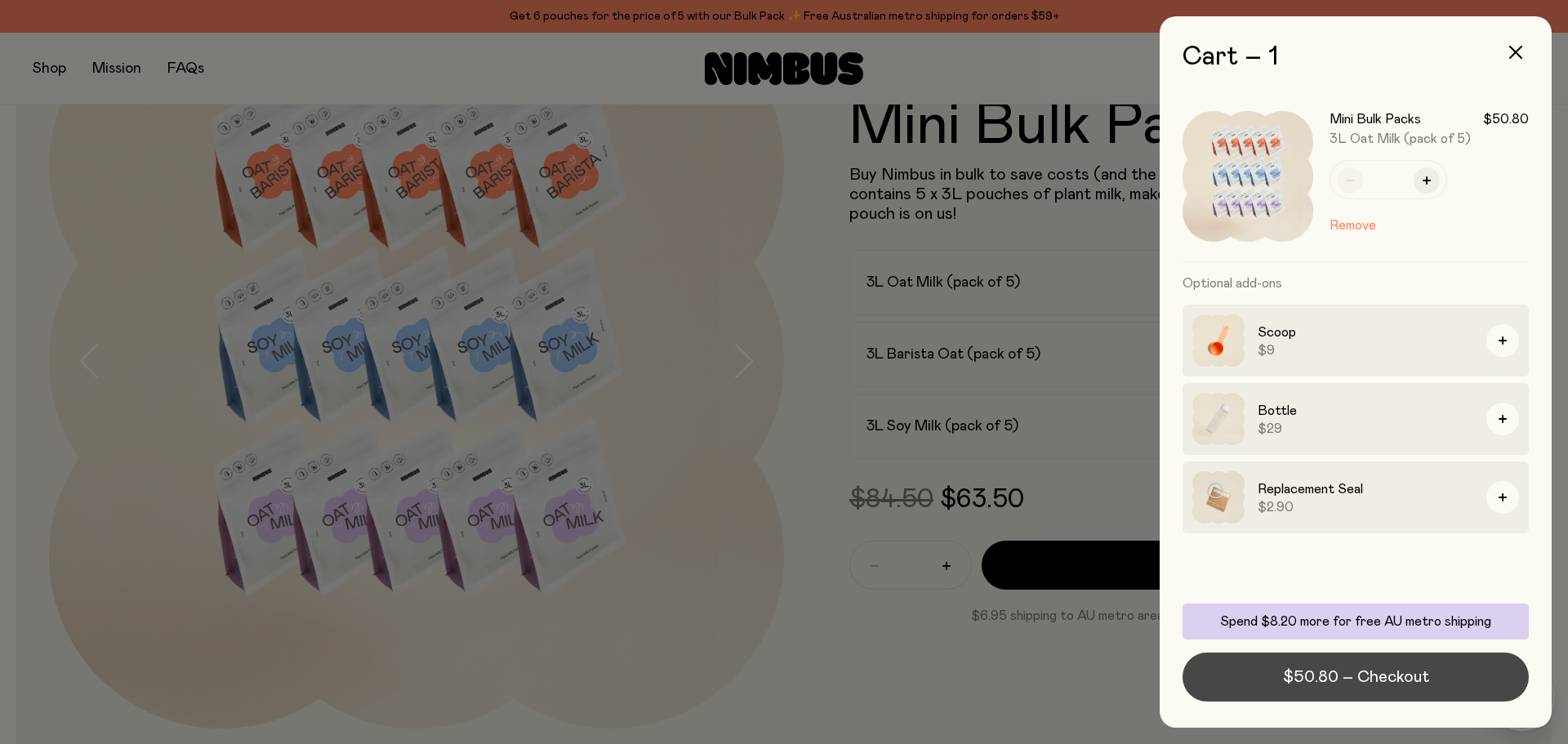
click at [1351, 664] on button "$50.80 – Checkout" at bounding box center [1355, 676] width 346 height 49
